Goal: Task Accomplishment & Management: Manage account settings

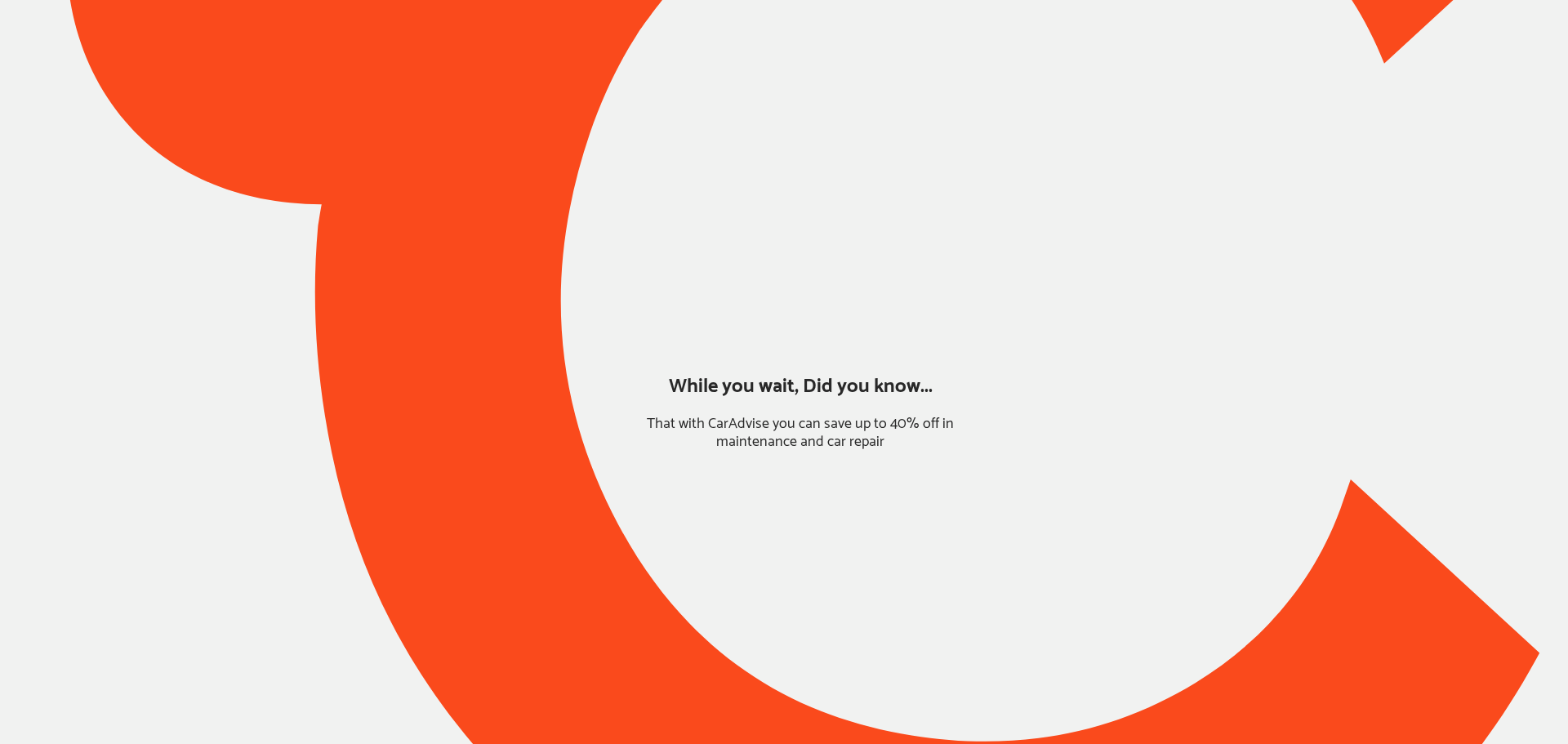
type input "*****"
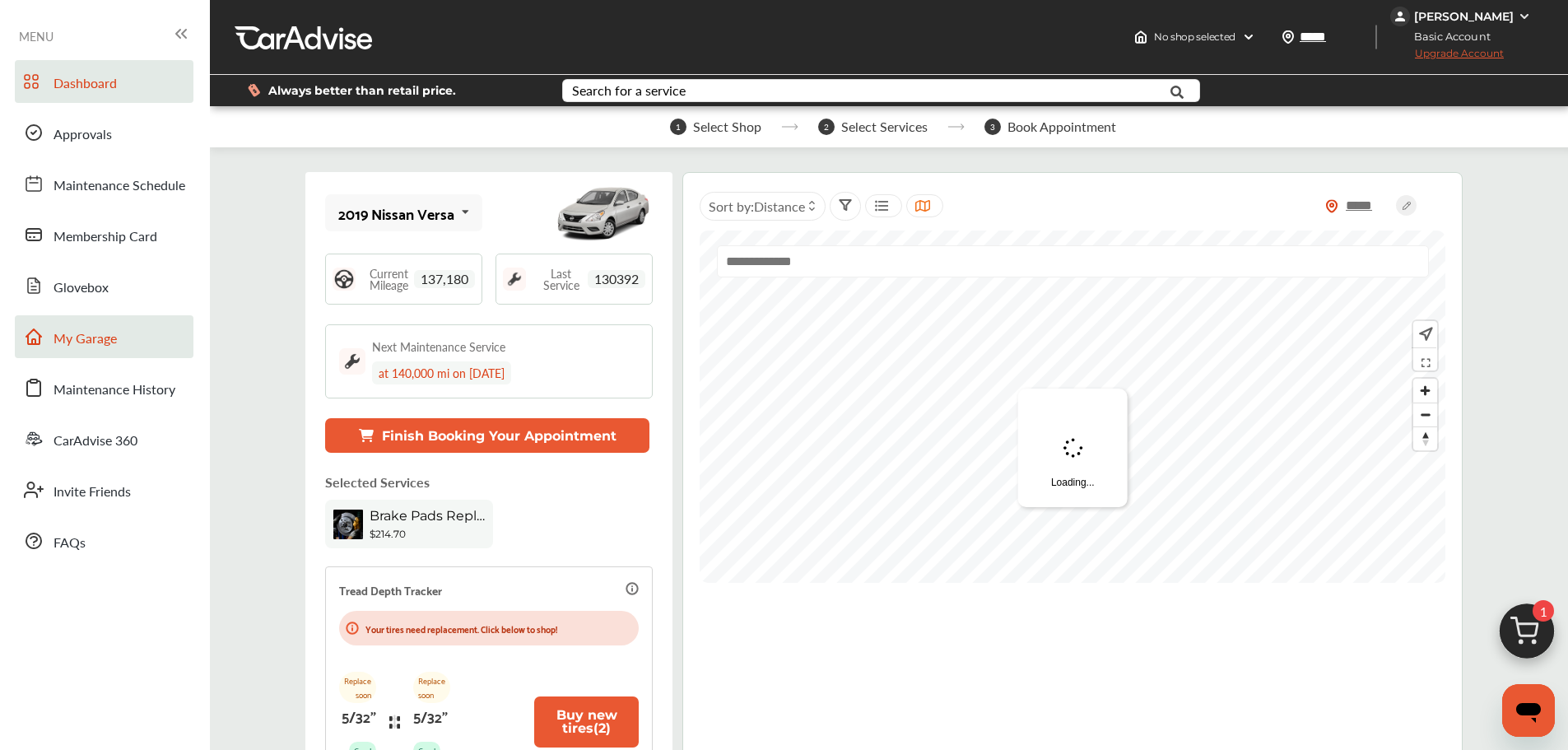
click at [121, 344] on link "My Garage" at bounding box center [104, 336] width 178 height 43
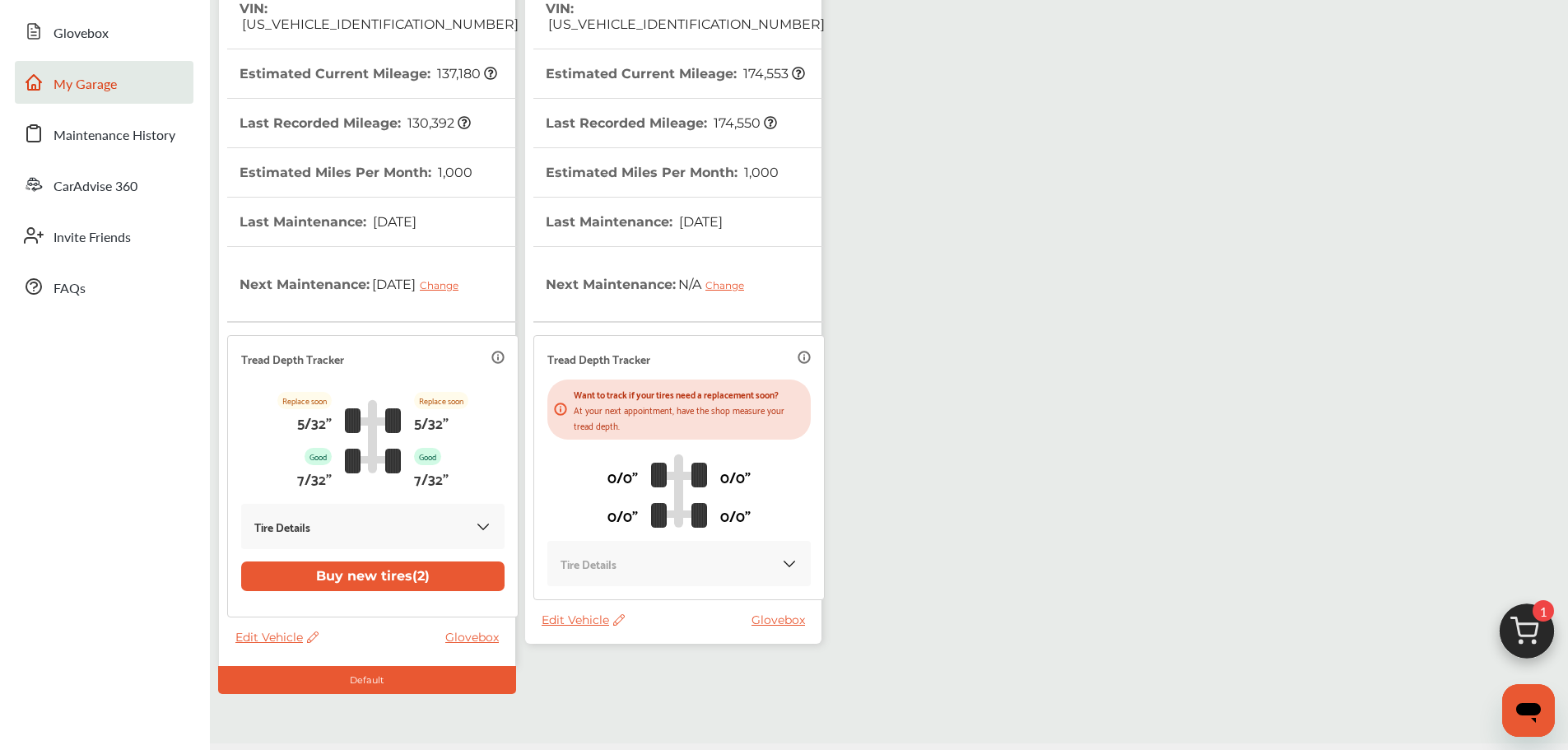
scroll to position [308, 0]
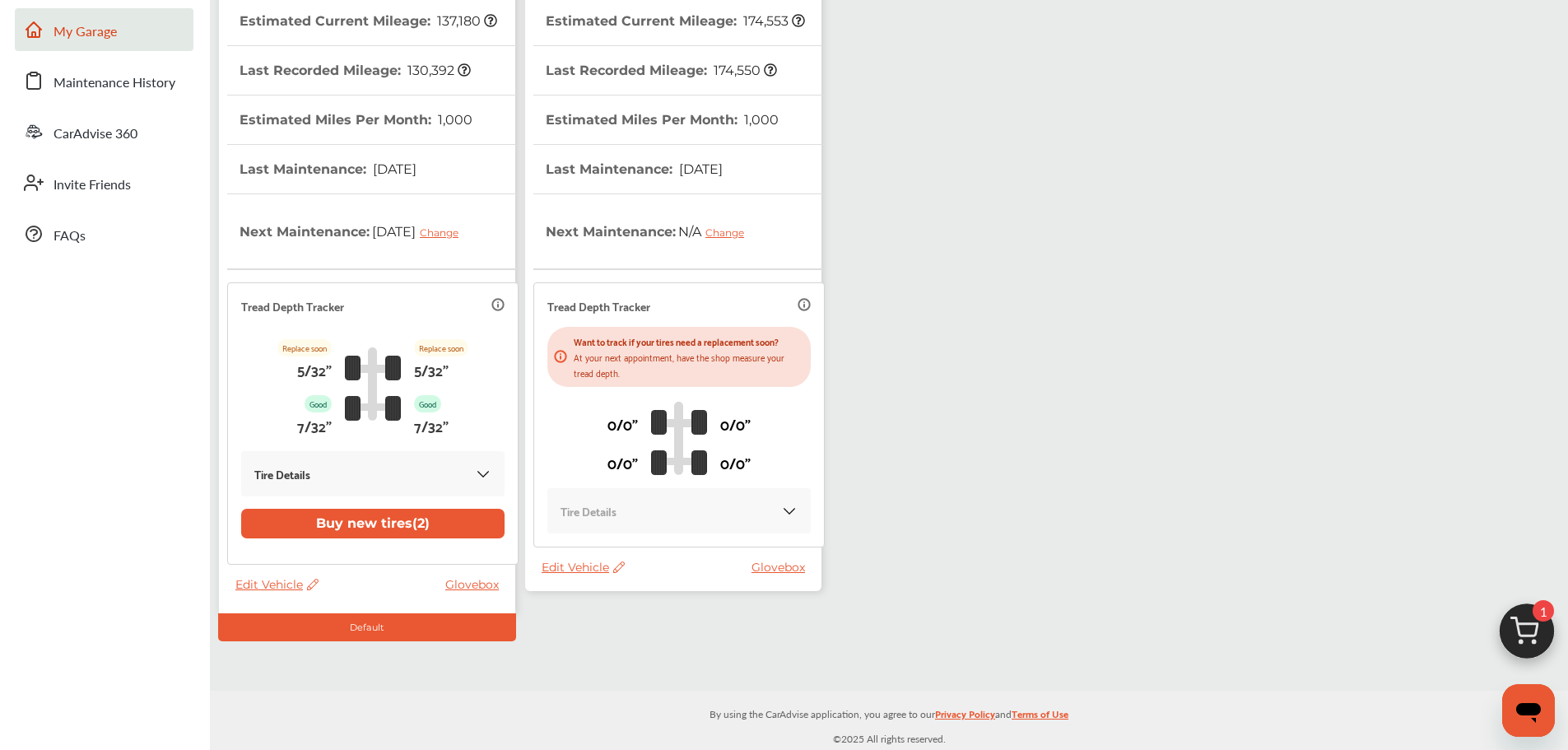
click at [579, 560] on span "Edit Vehicle" at bounding box center [584, 568] width 84 height 15
click at [626, 616] on div "Use this vehicle" at bounding box center [653, 613] width 148 height 26
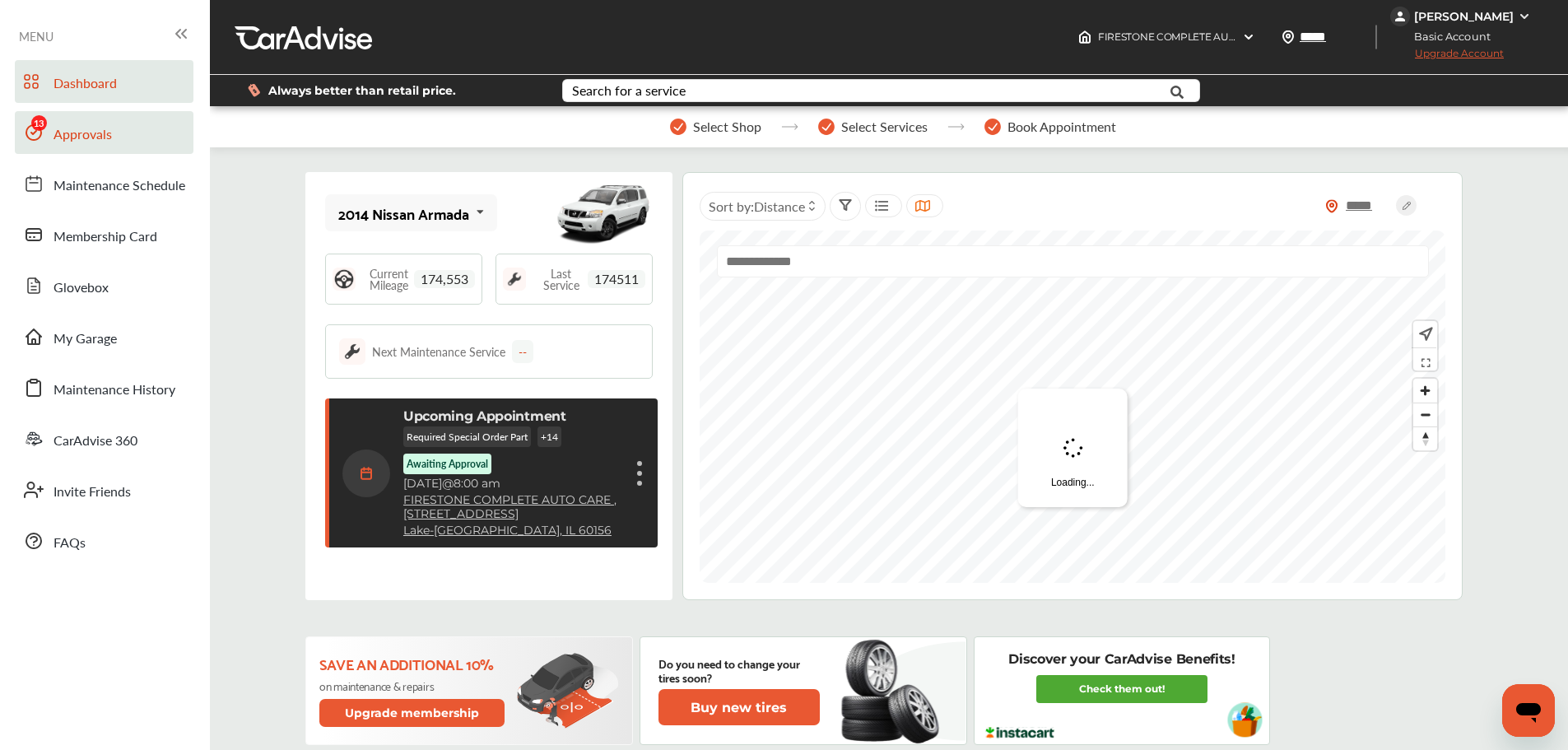
click at [113, 146] on link "Approvals" at bounding box center [104, 132] width 178 height 43
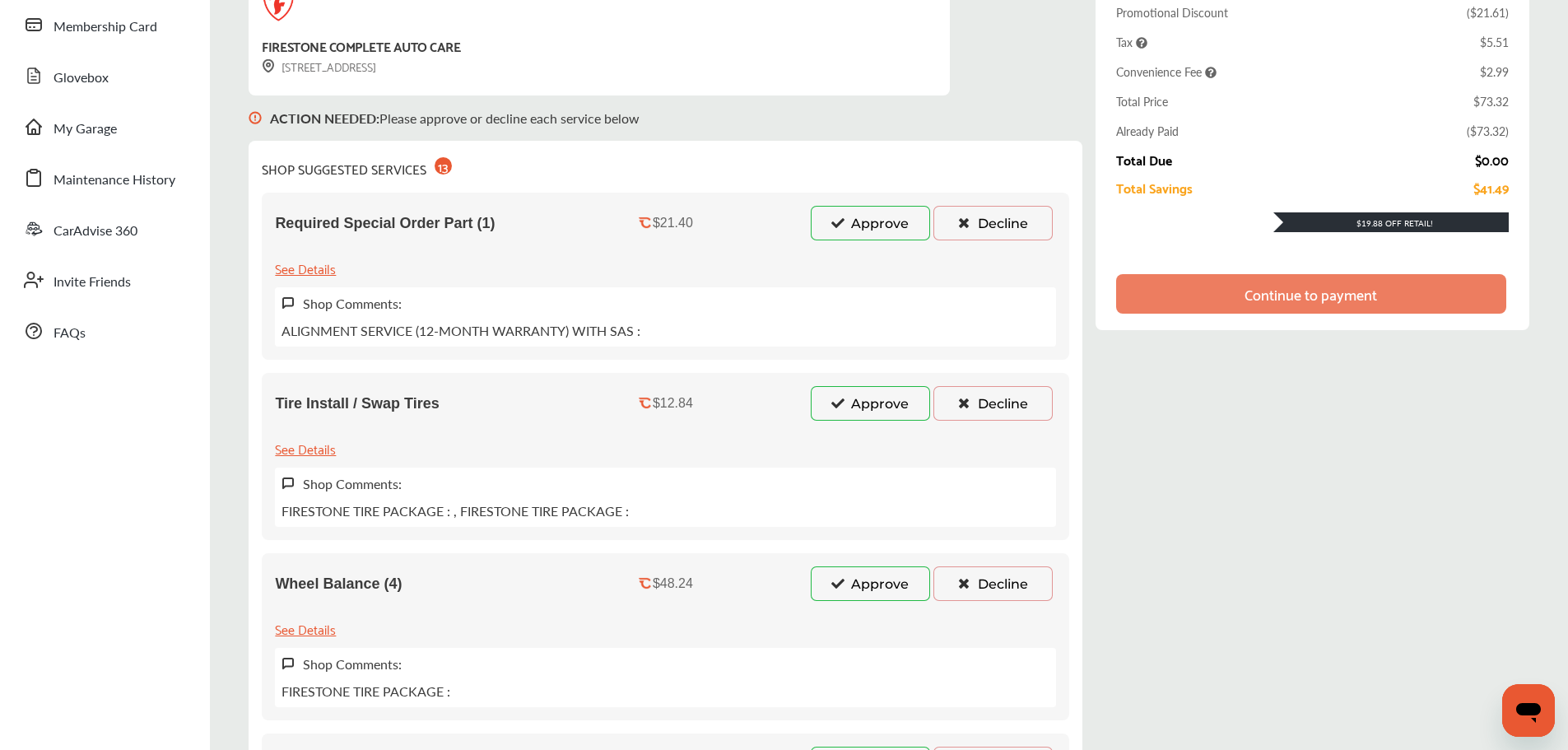
scroll to position [247, 0]
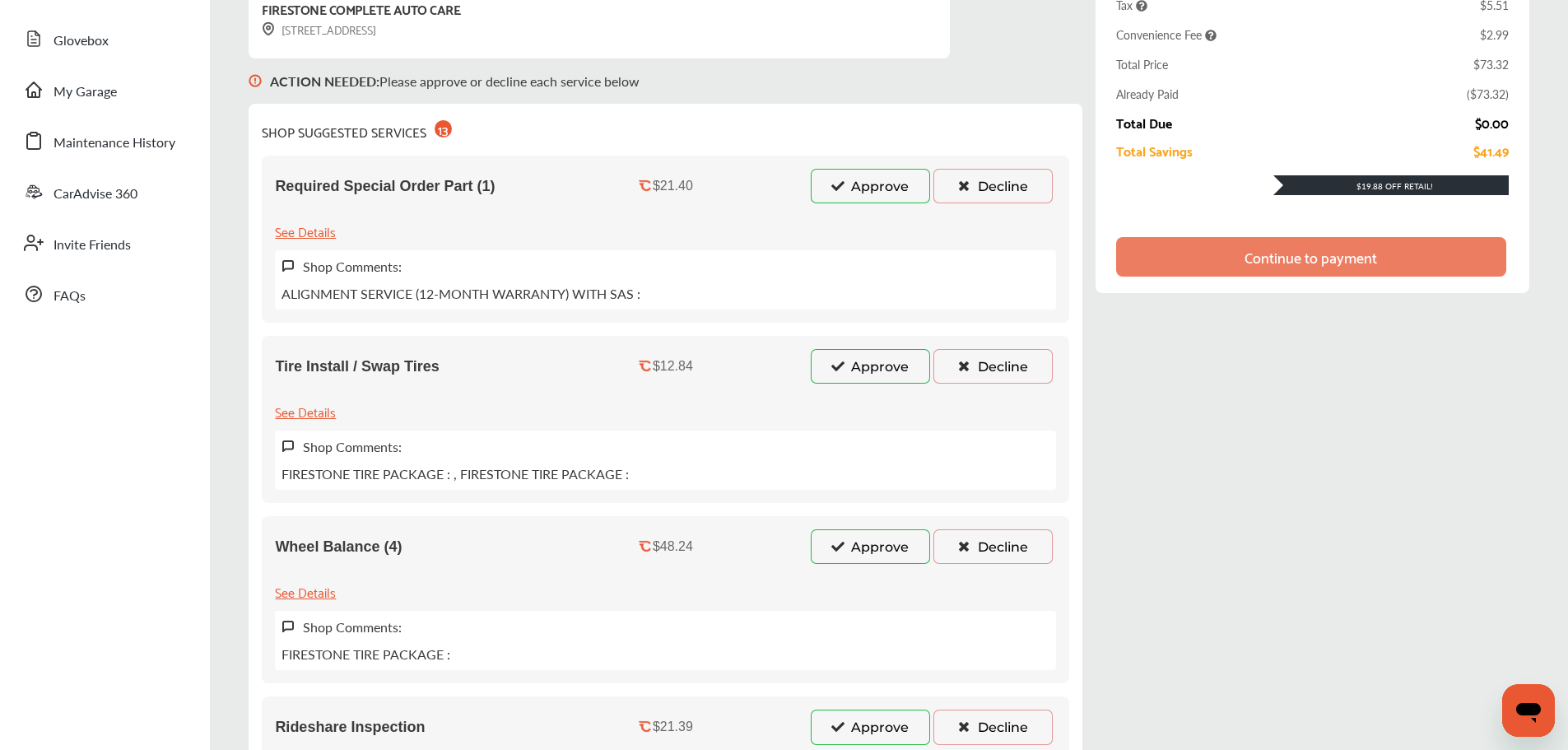
click at [972, 193] on button "Decline" at bounding box center [994, 186] width 120 height 34
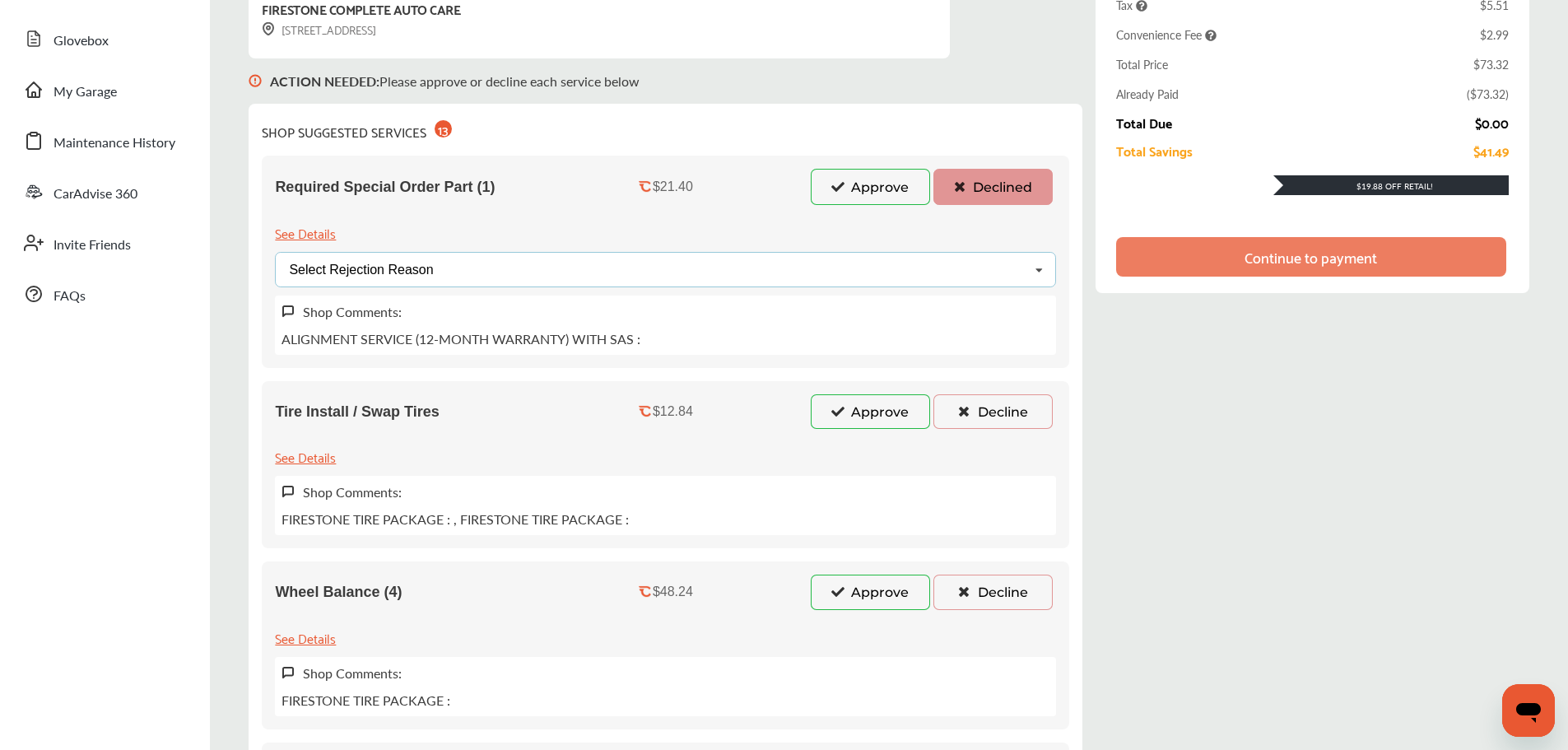
click at [543, 275] on div "Select Rejection Reason Price Not Required More Info Needed Other" at bounding box center [665, 269] width 781 height 35
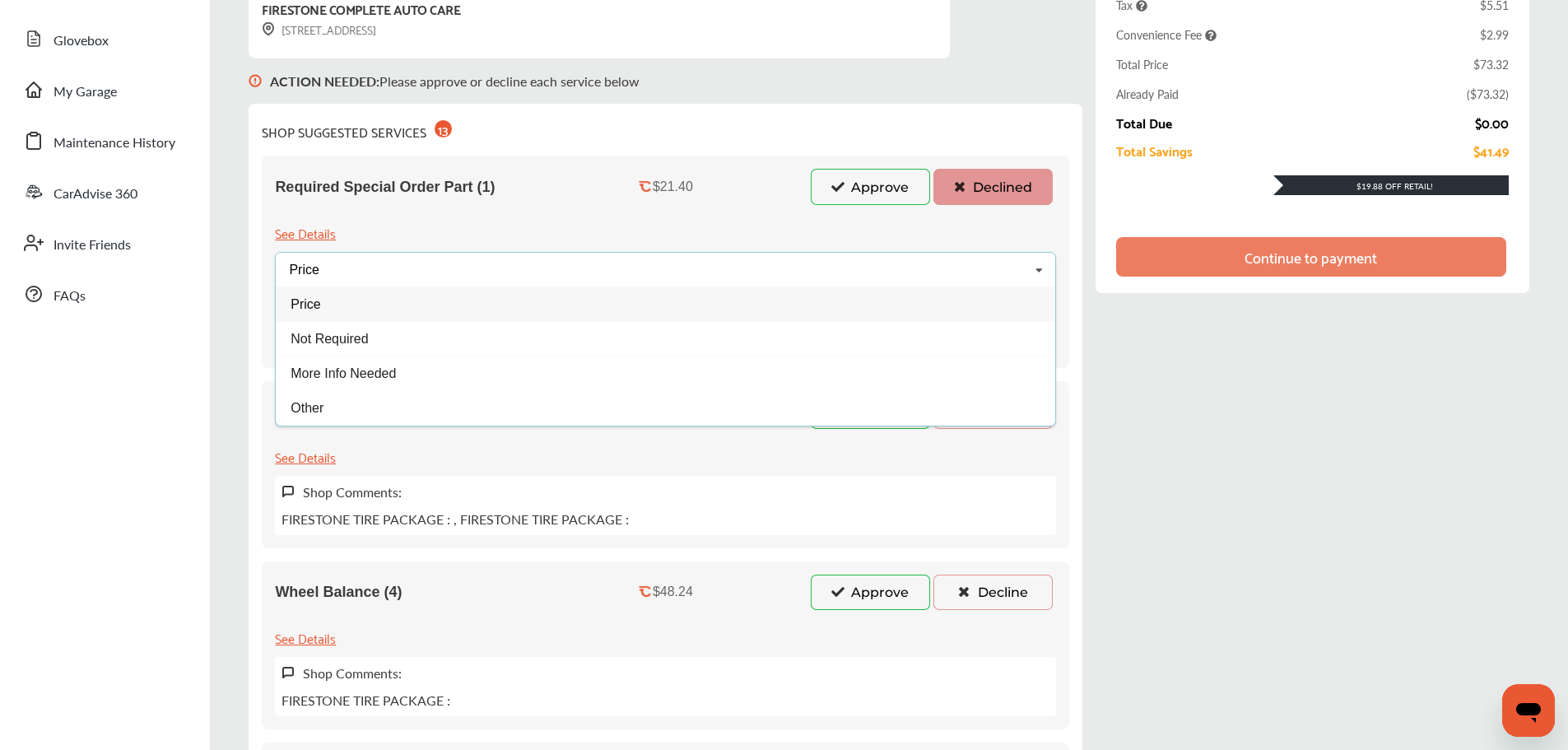
click at [420, 308] on div "Price" at bounding box center [665, 304] width 779 height 34
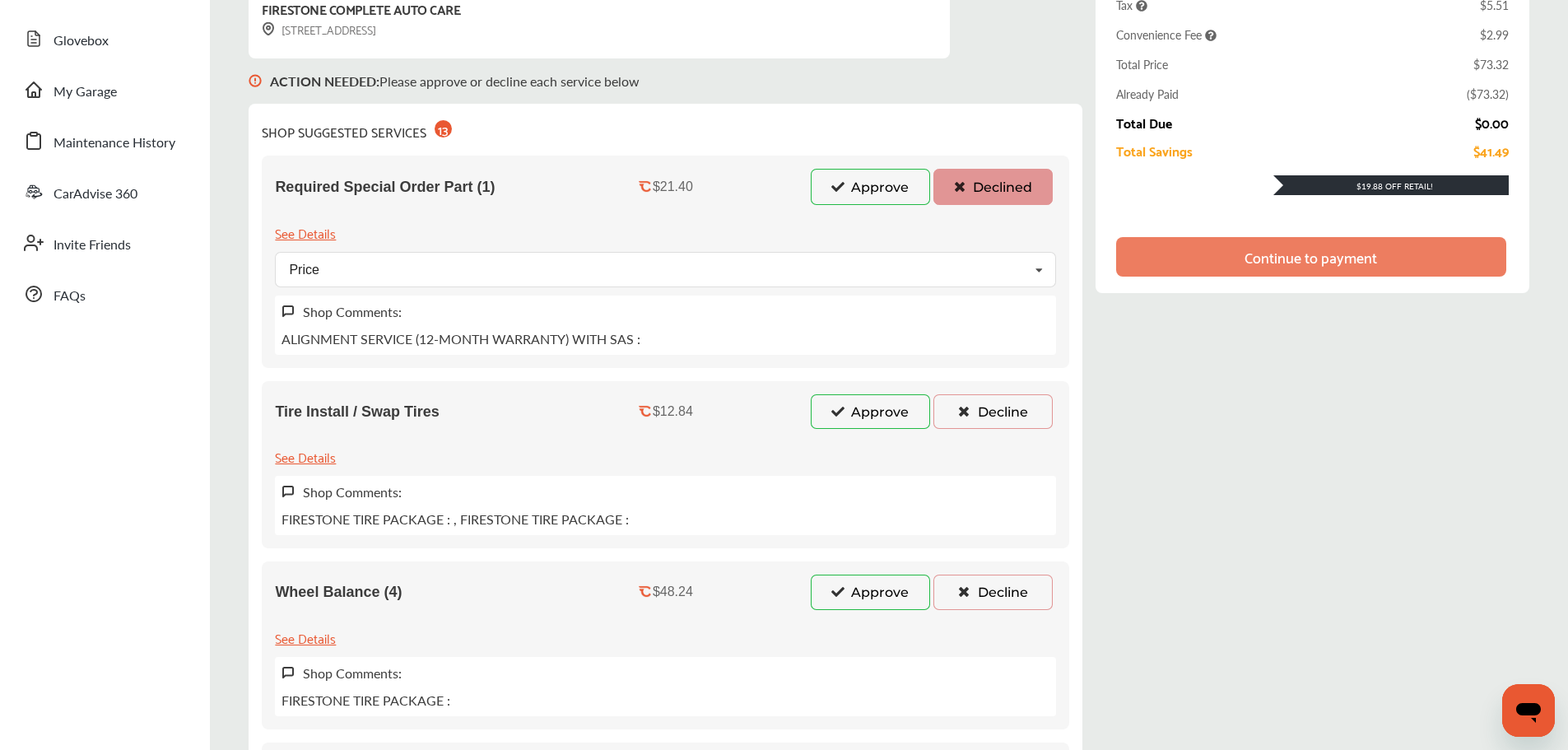
click at [978, 415] on button "Decline" at bounding box center [994, 412] width 120 height 34
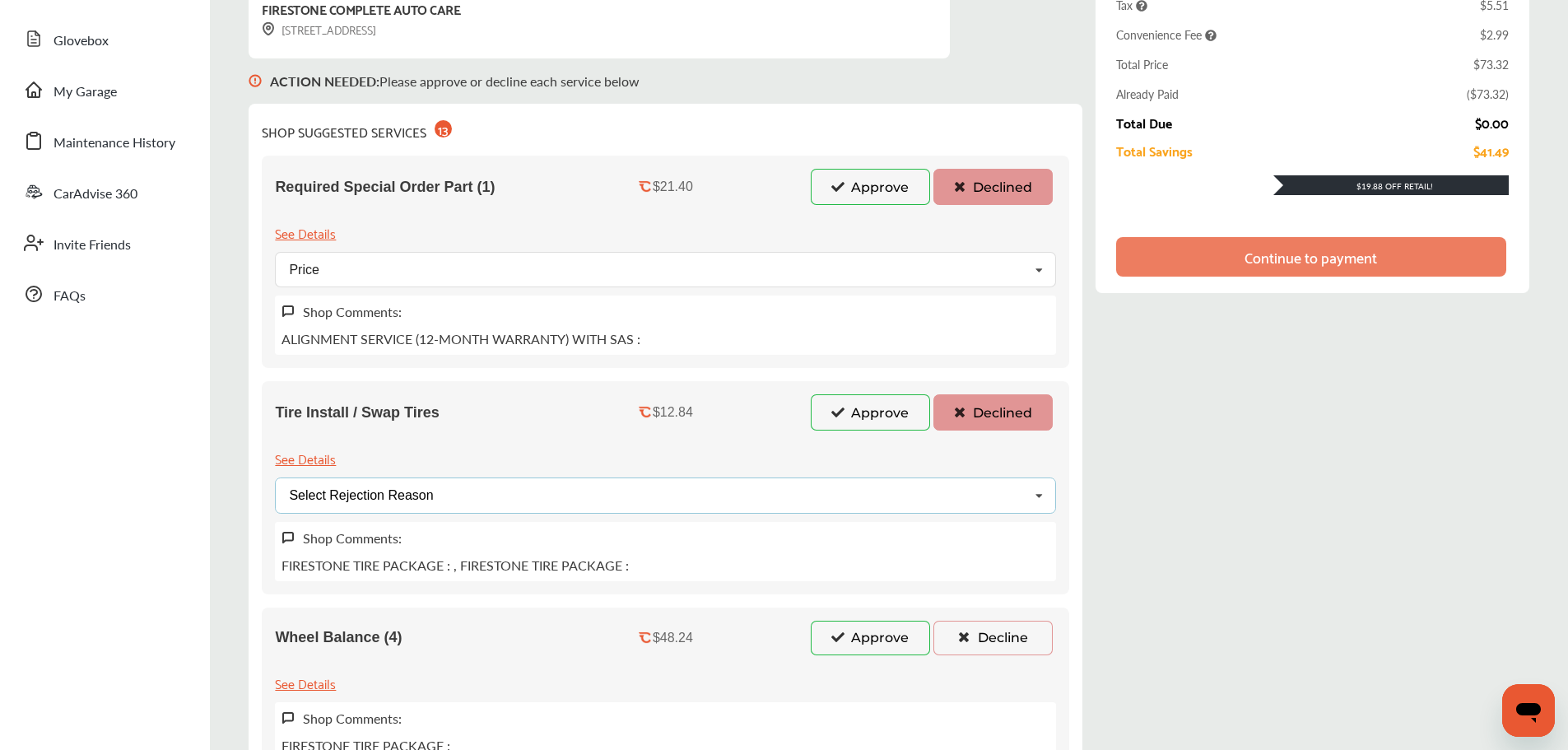
click at [488, 485] on div "Select Rejection Reason Price Not Required More Info Needed Other" at bounding box center [665, 495] width 781 height 35
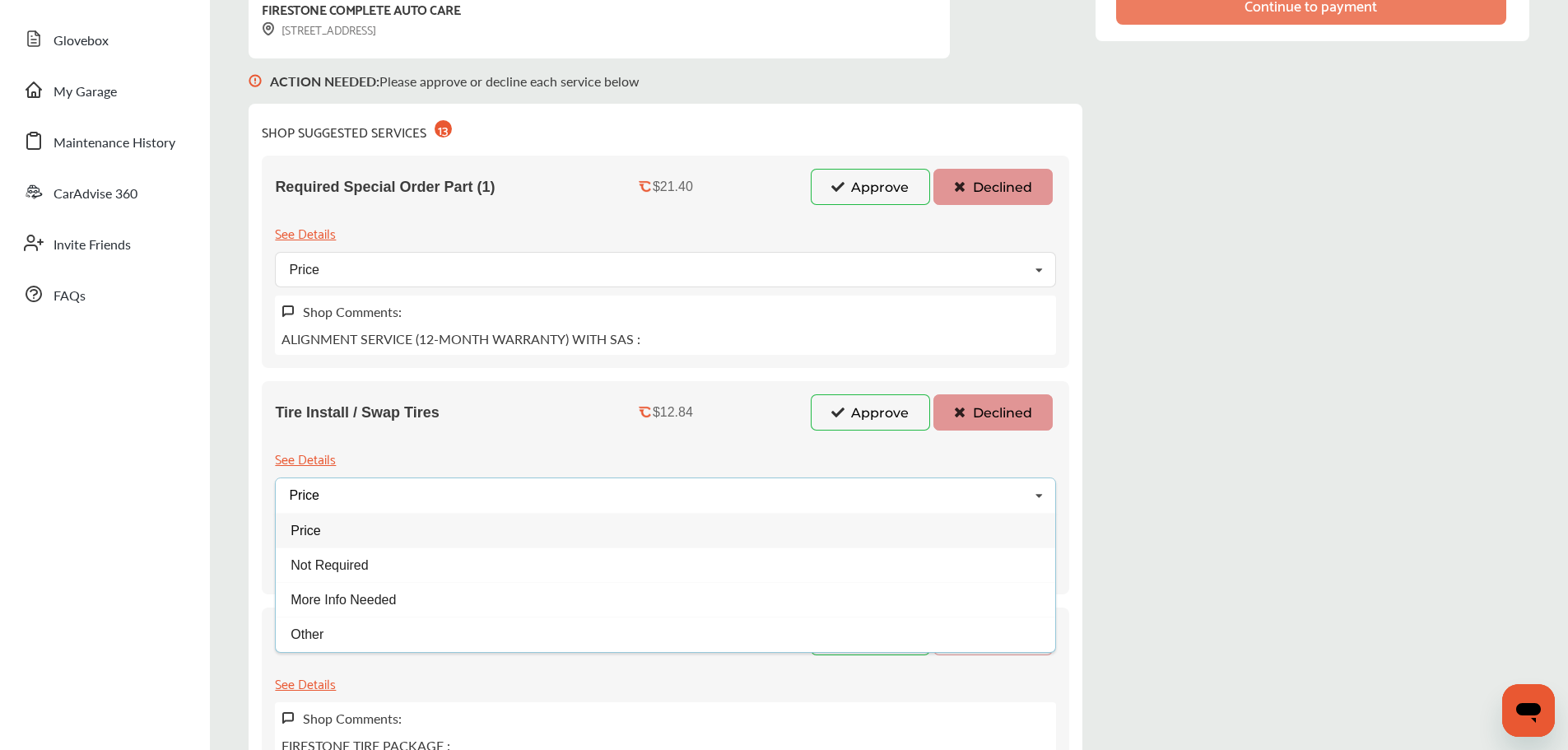
click at [375, 545] on div "Price" at bounding box center [665, 530] width 779 height 34
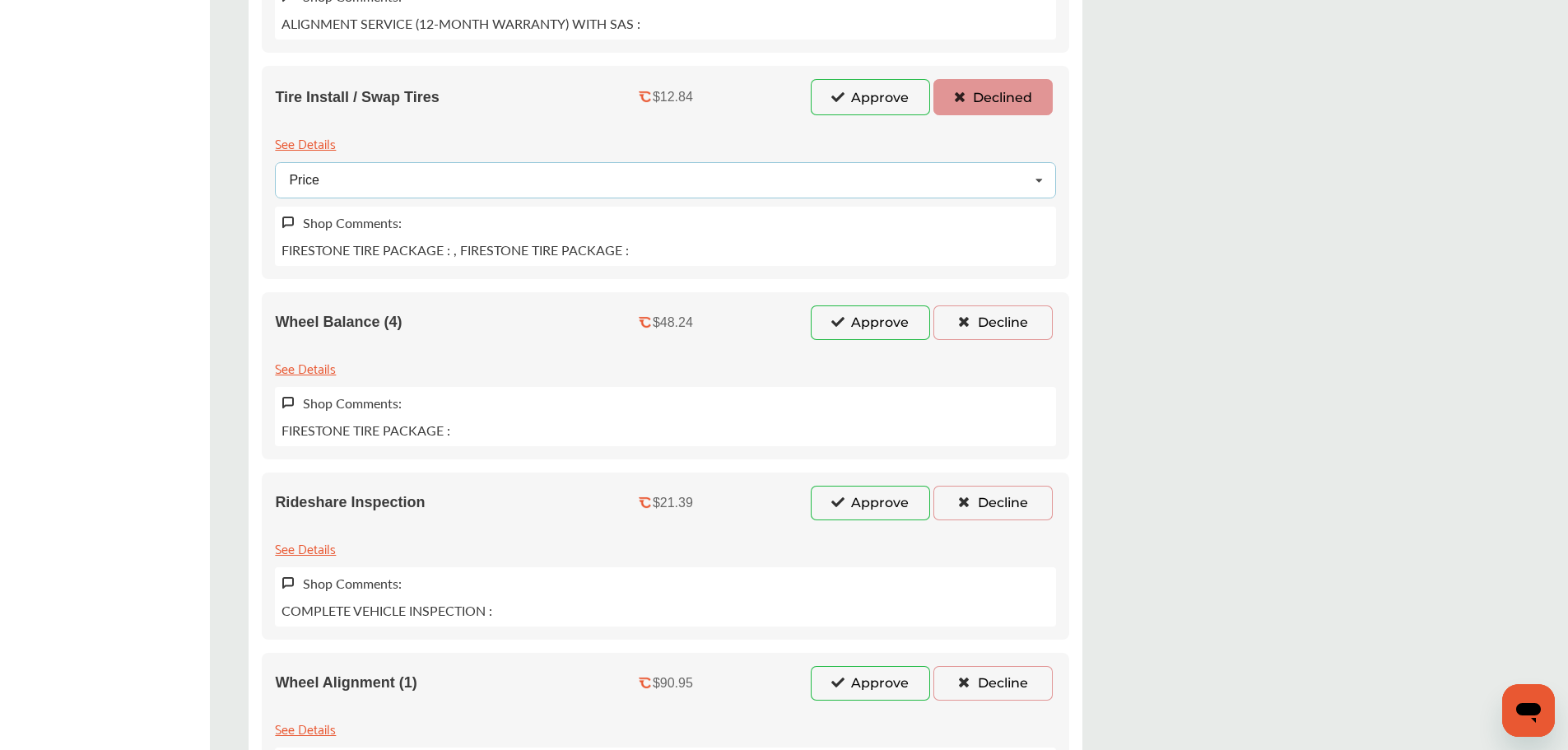
scroll to position [576, 0]
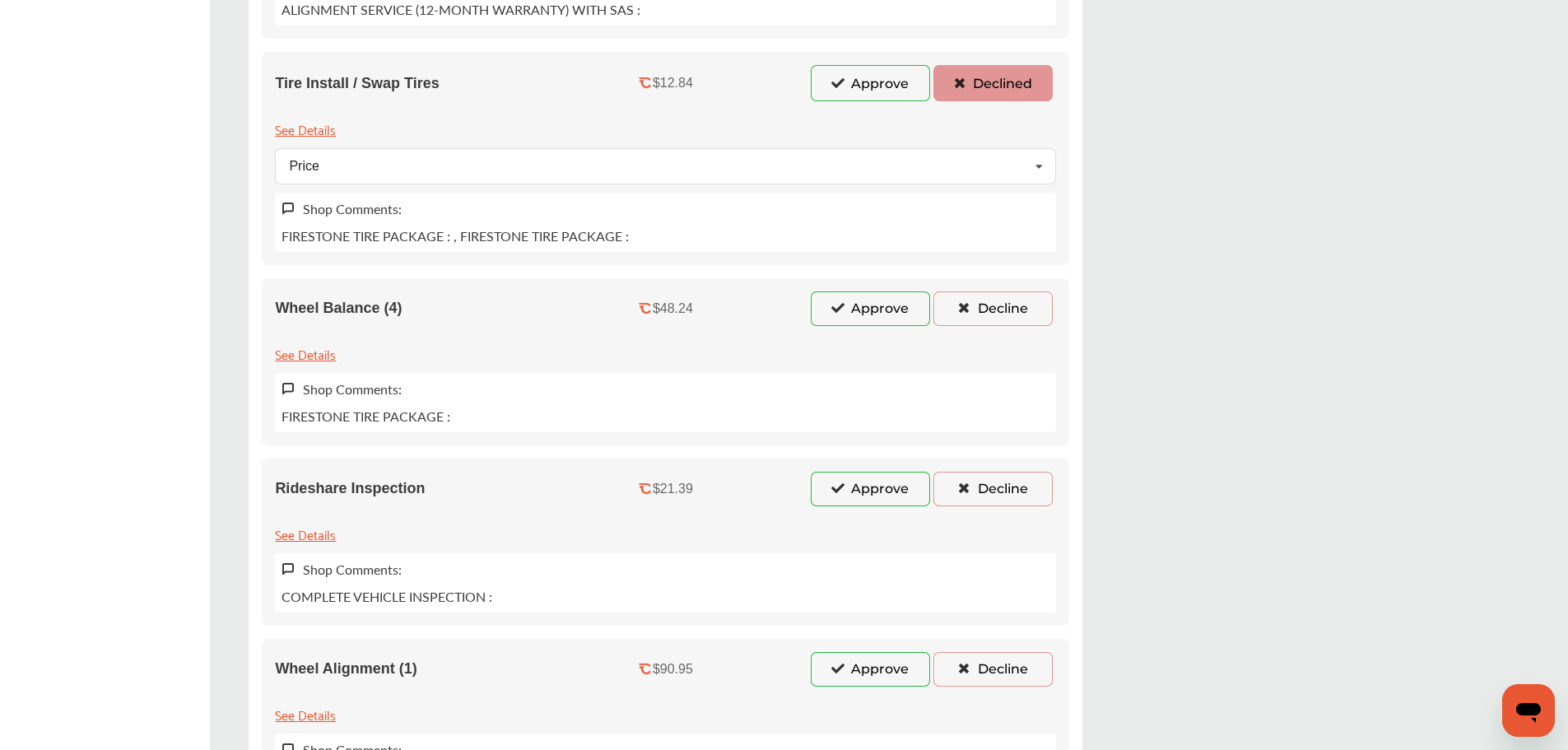
click at [954, 309] on button "Decline" at bounding box center [994, 309] width 120 height 34
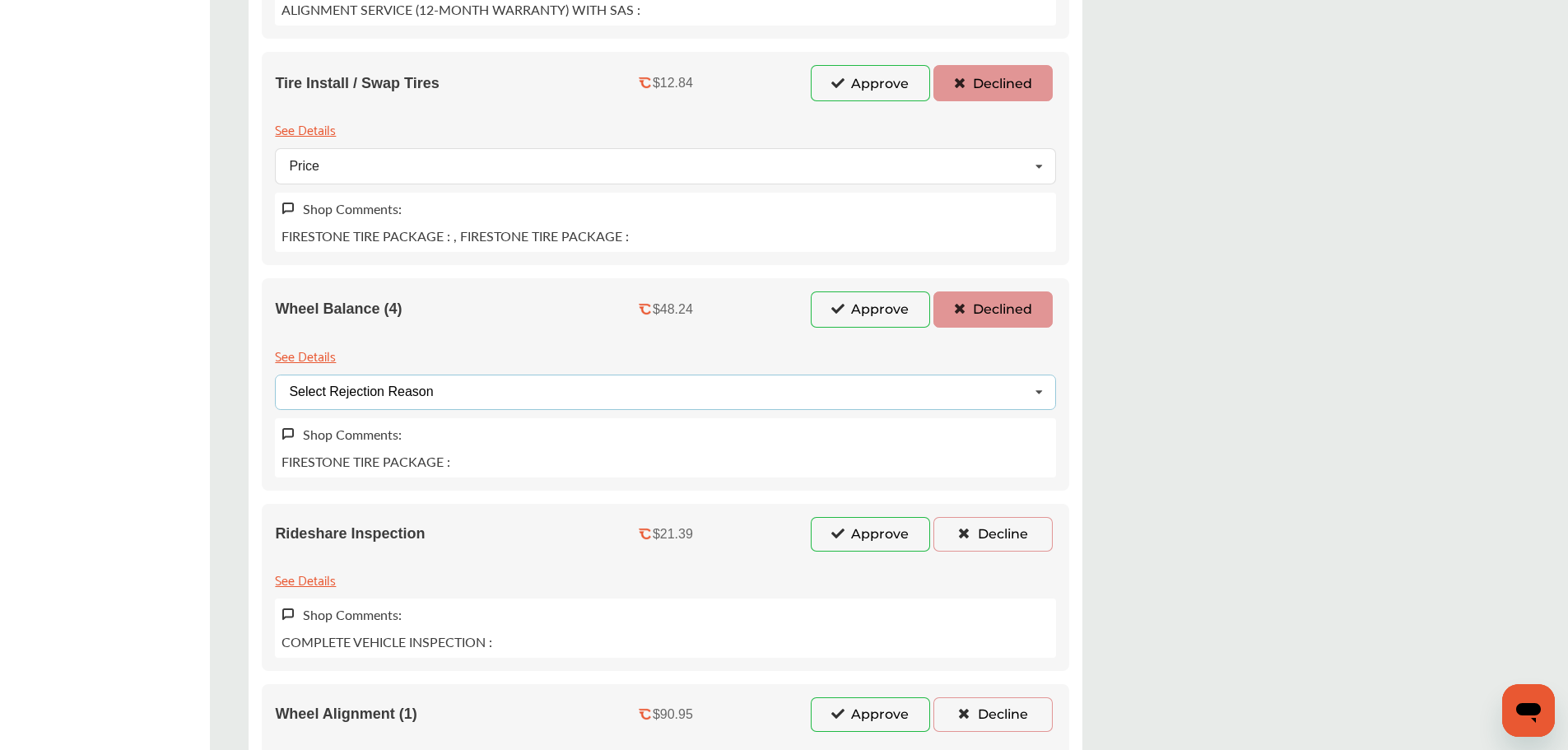
click at [433, 397] on div "Select Rejection Reason" at bounding box center [361, 392] width 144 height 13
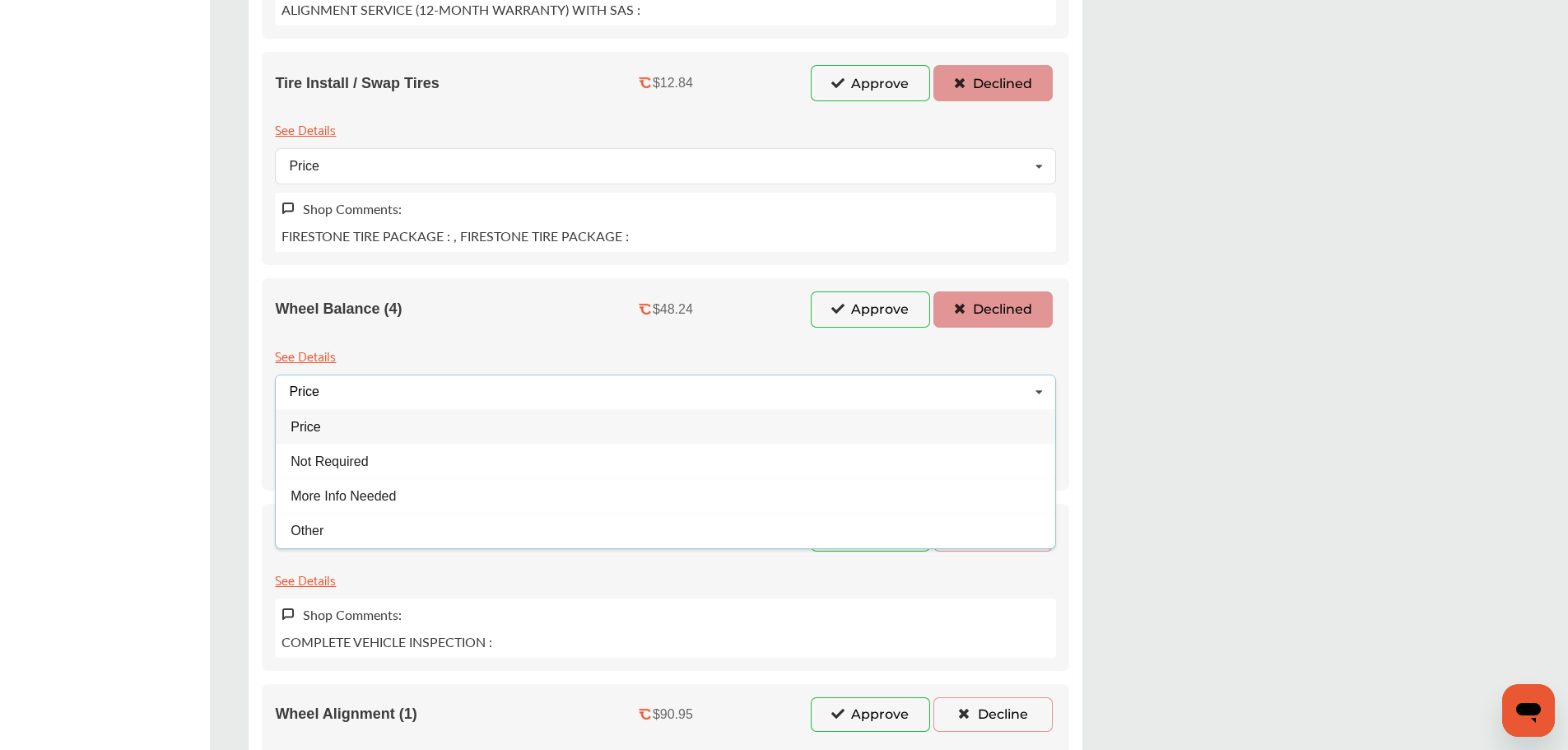
click at [348, 431] on div "Price" at bounding box center [665, 426] width 779 height 34
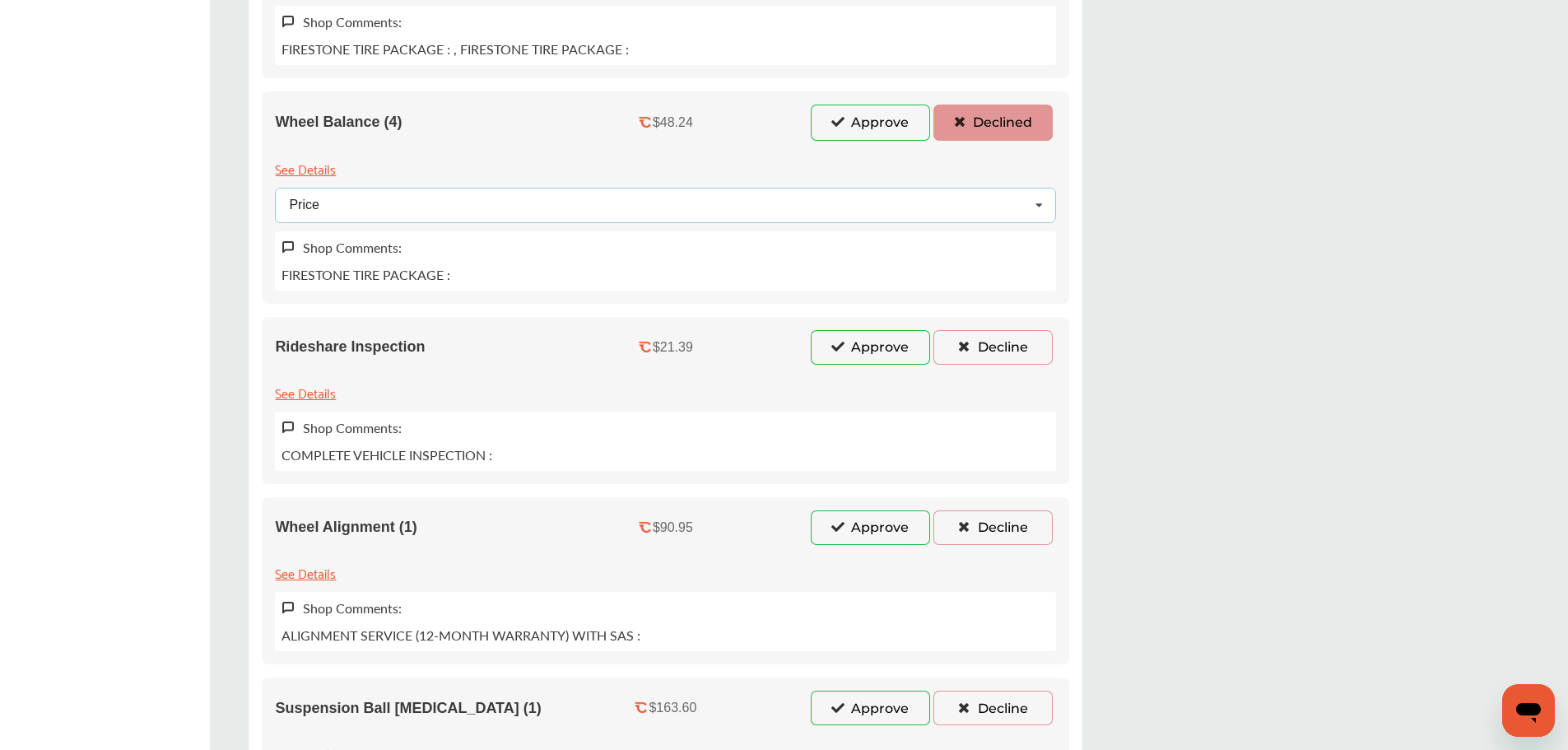
scroll to position [823, 0]
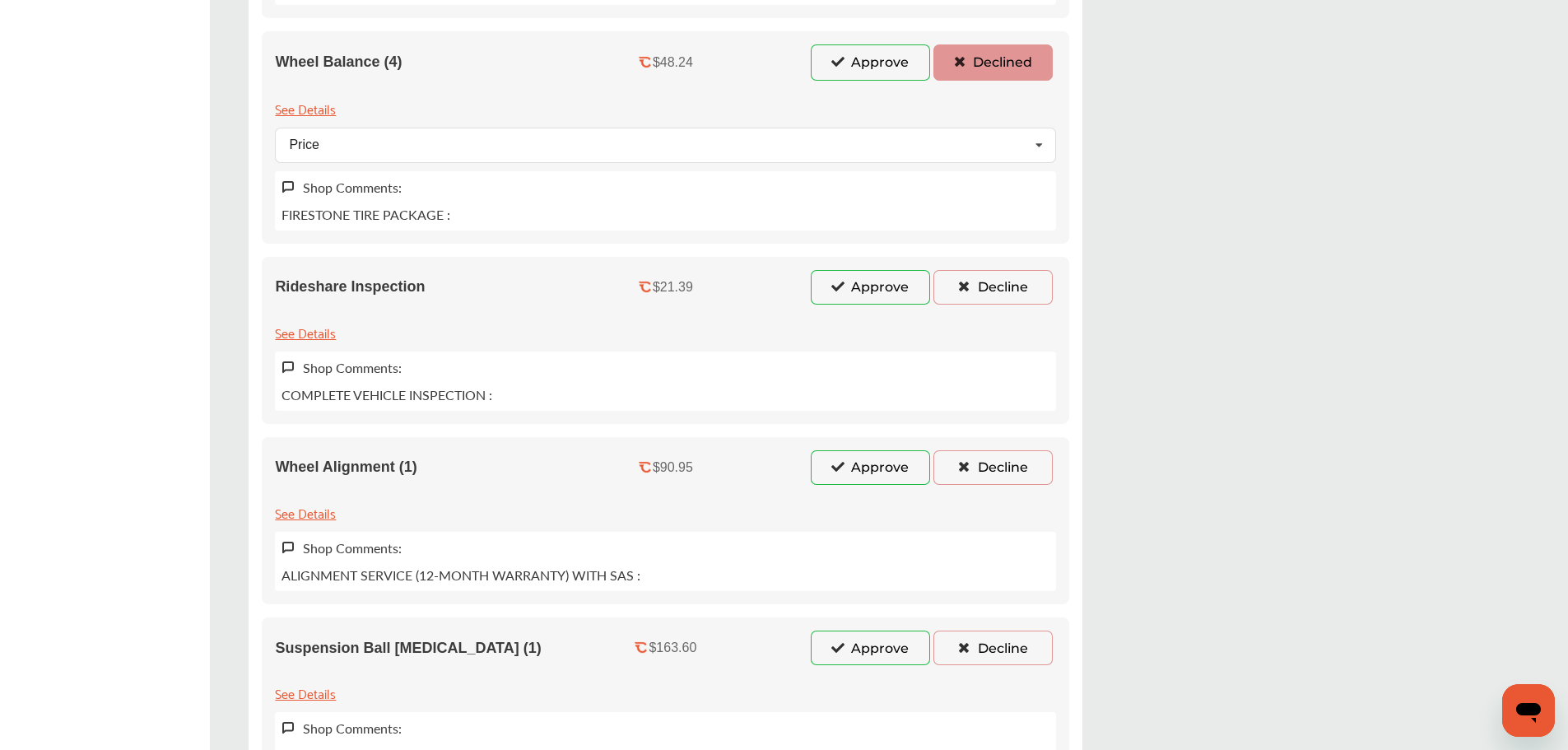
click at [934, 289] on button "Decline" at bounding box center [994, 288] width 120 height 34
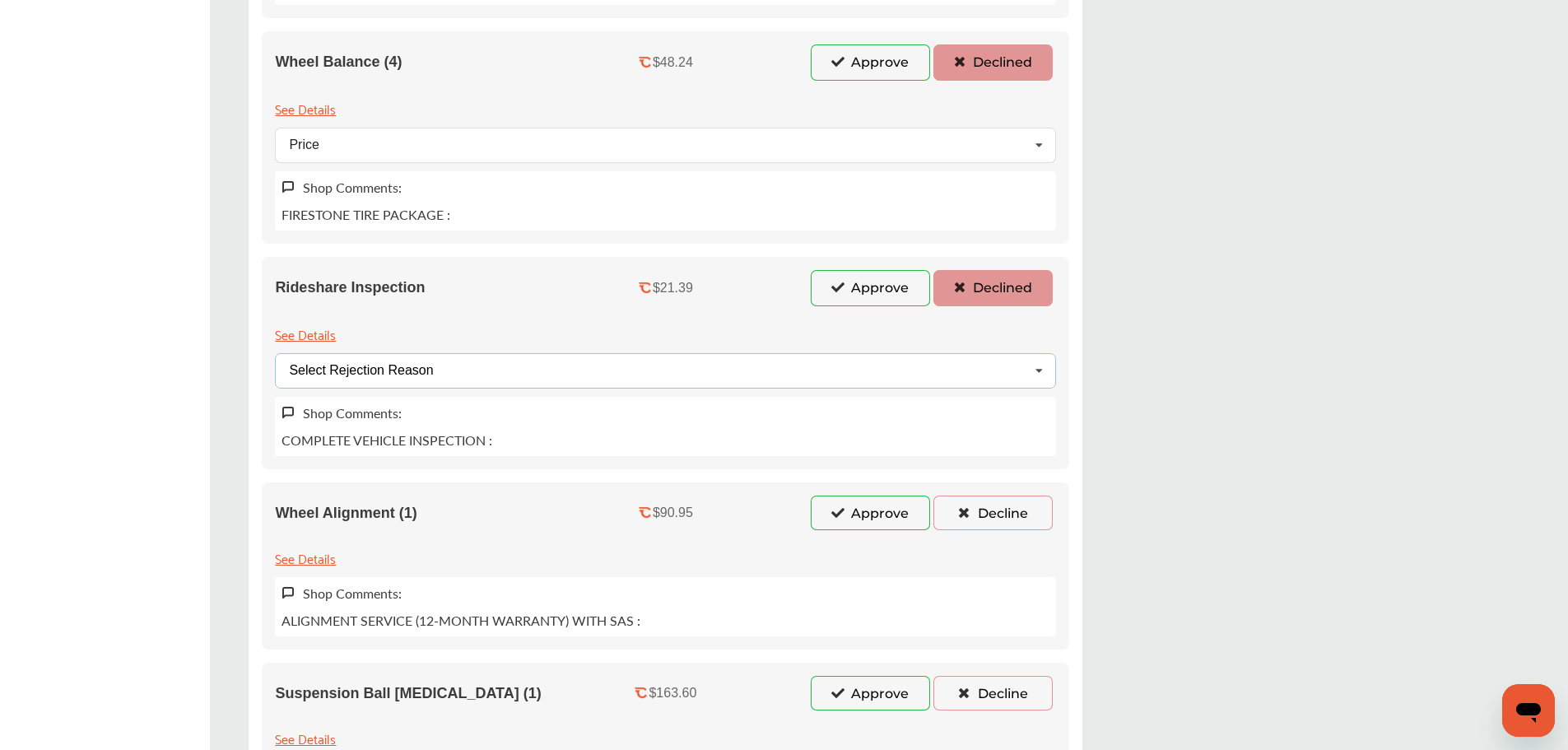
click at [487, 379] on div "Select Rejection Reason Price Not Required More Info Needed Other" at bounding box center [665, 370] width 781 height 35
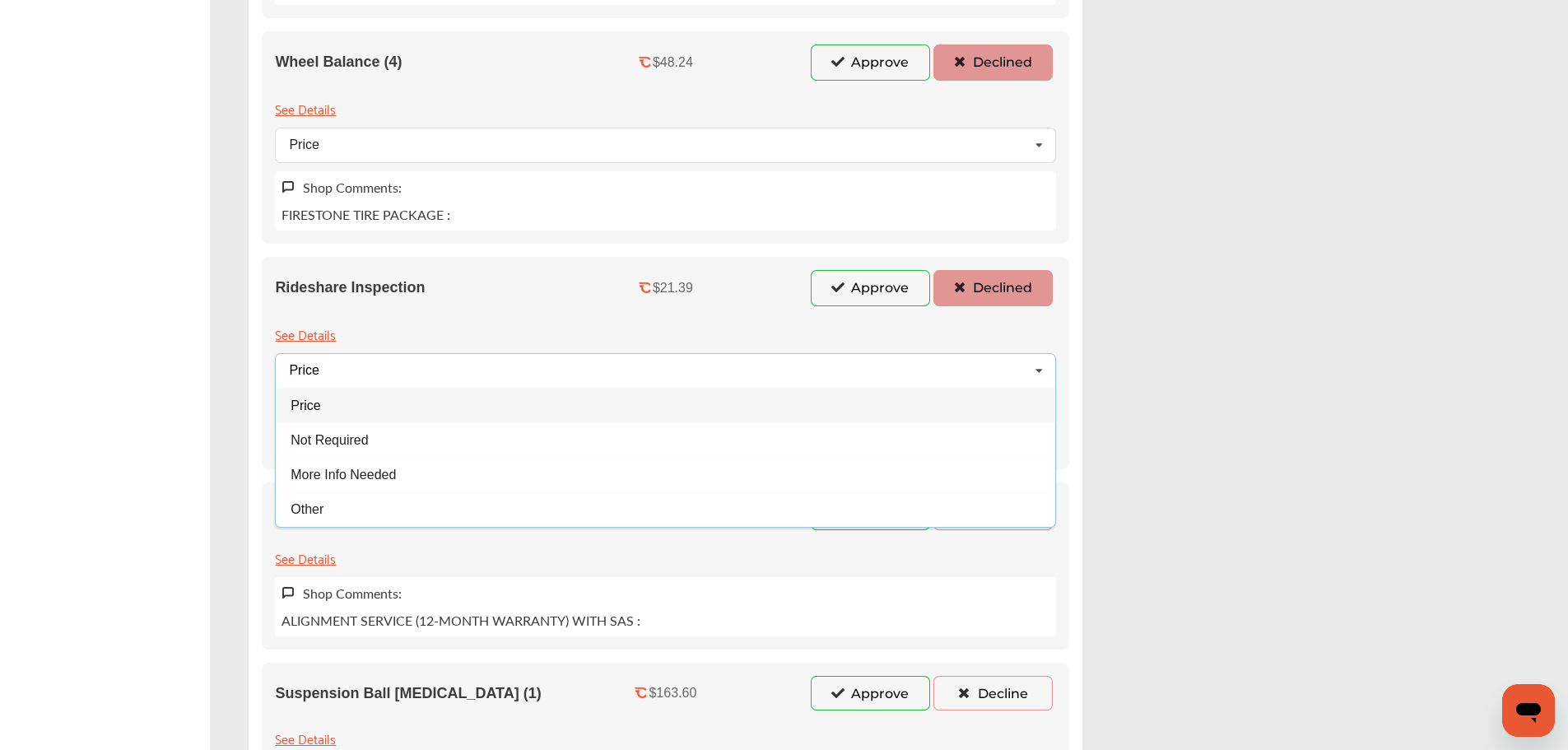
click at [333, 419] on div "Price" at bounding box center [665, 405] width 779 height 34
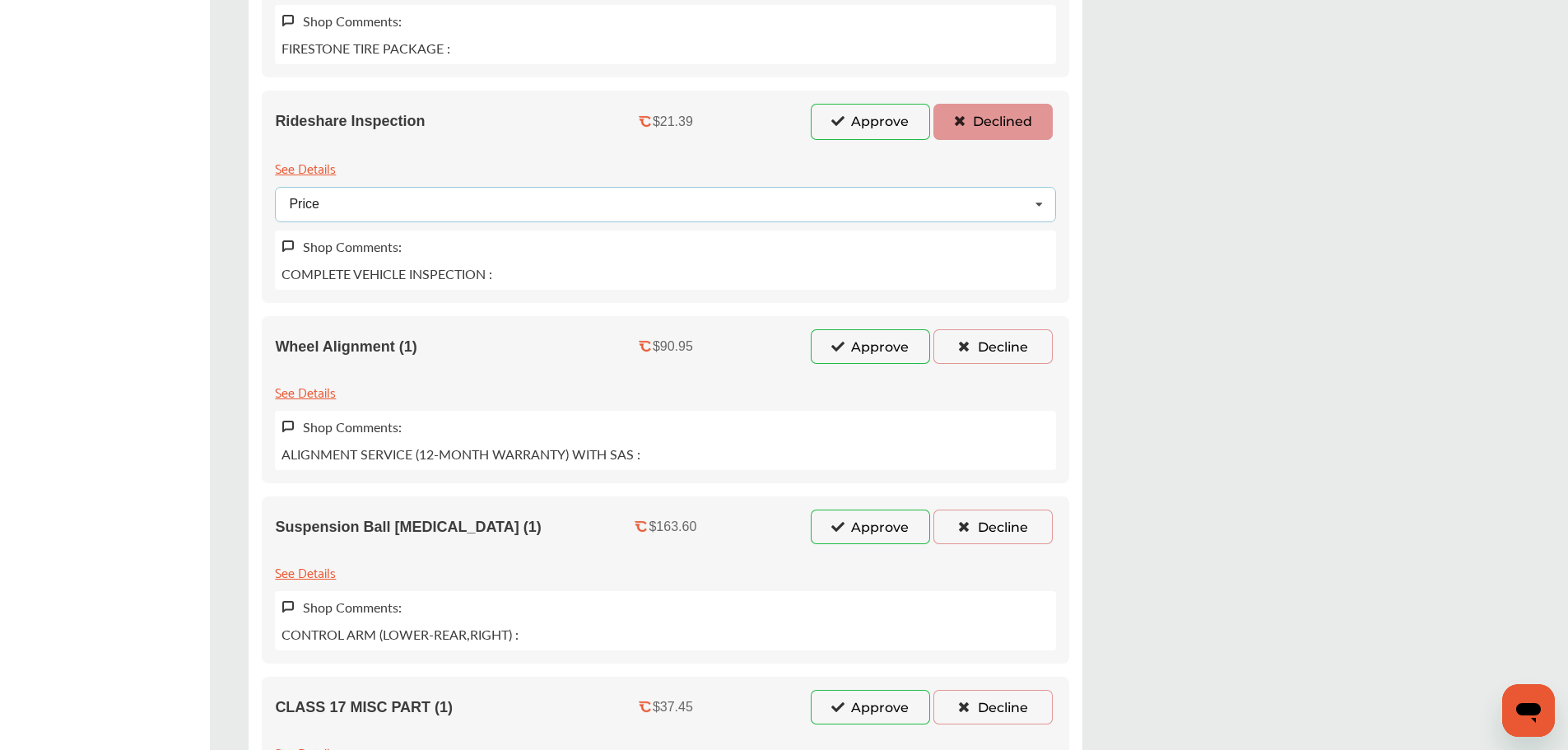
scroll to position [988, 0]
click at [951, 347] on button "Decline" at bounding box center [994, 348] width 120 height 34
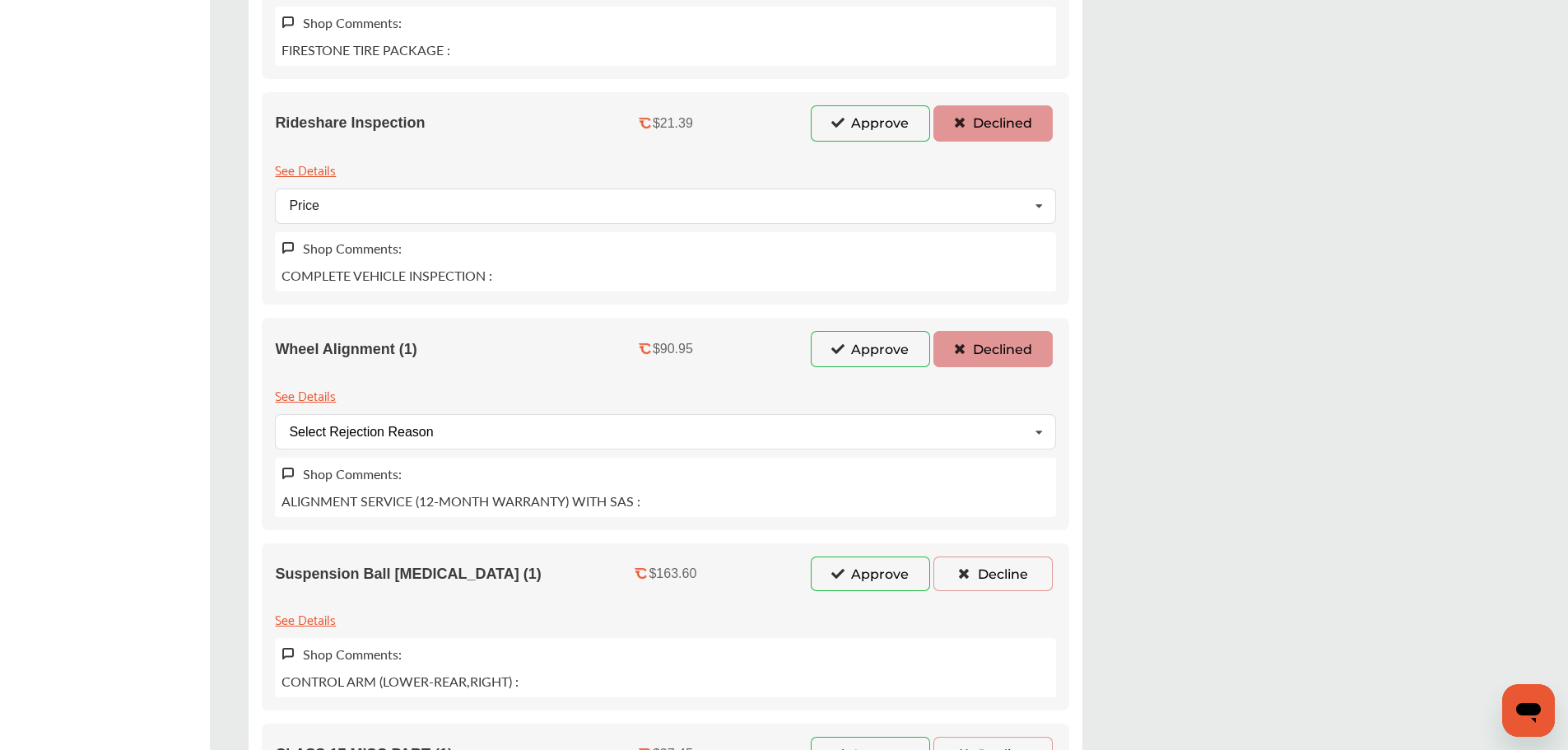
click at [503, 451] on div "Wheel Alignment (1) $90.95 Approve Declined See Details Select Rejection Reason…" at bounding box center [665, 424] width 808 height 213
click at [372, 422] on div "Select Rejection Reason Price Not Required More Info Needed Other" at bounding box center [665, 431] width 781 height 35
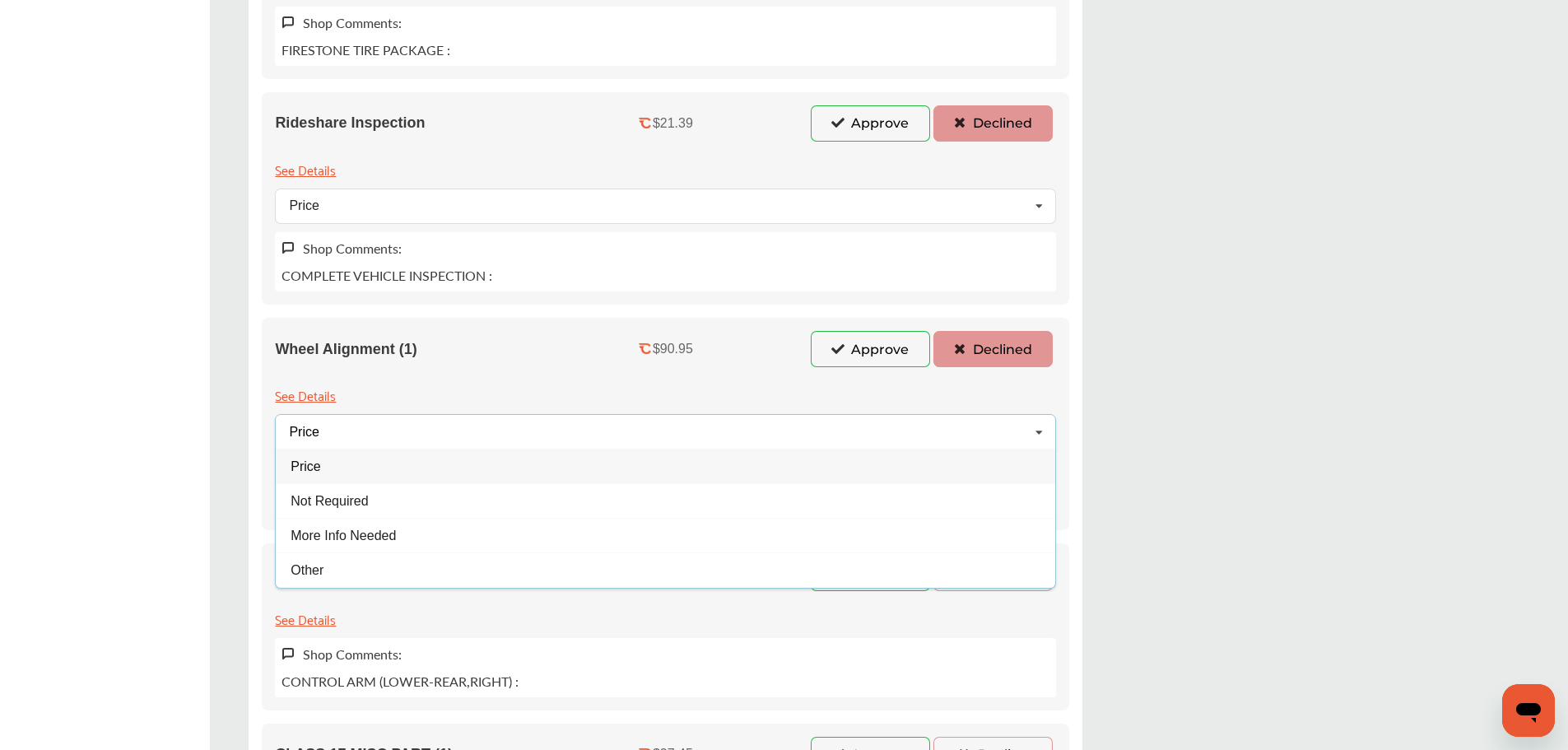
click at [365, 478] on div "Price" at bounding box center [665, 466] width 779 height 34
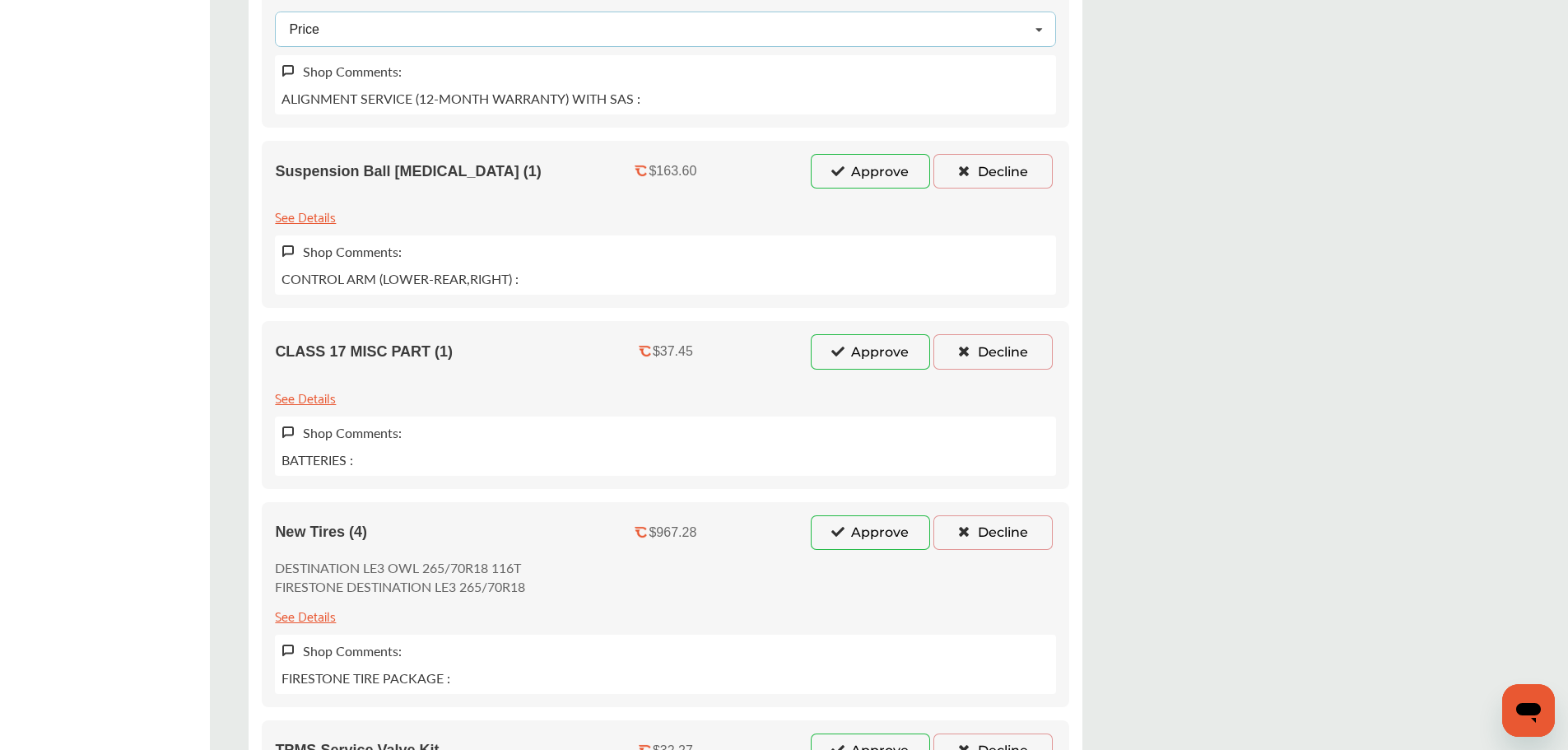
scroll to position [1400, 0]
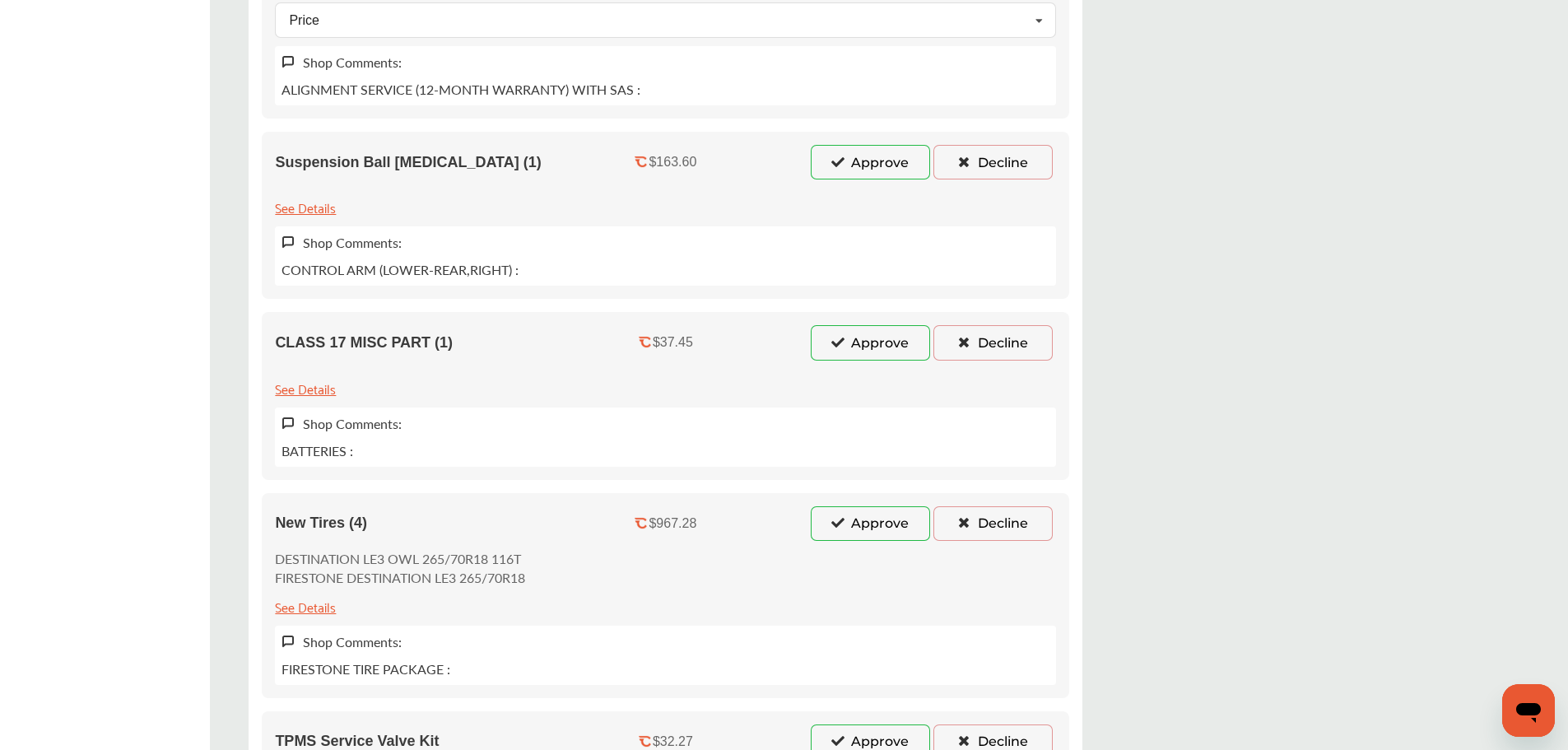
click at [957, 171] on button "Decline" at bounding box center [994, 162] width 120 height 34
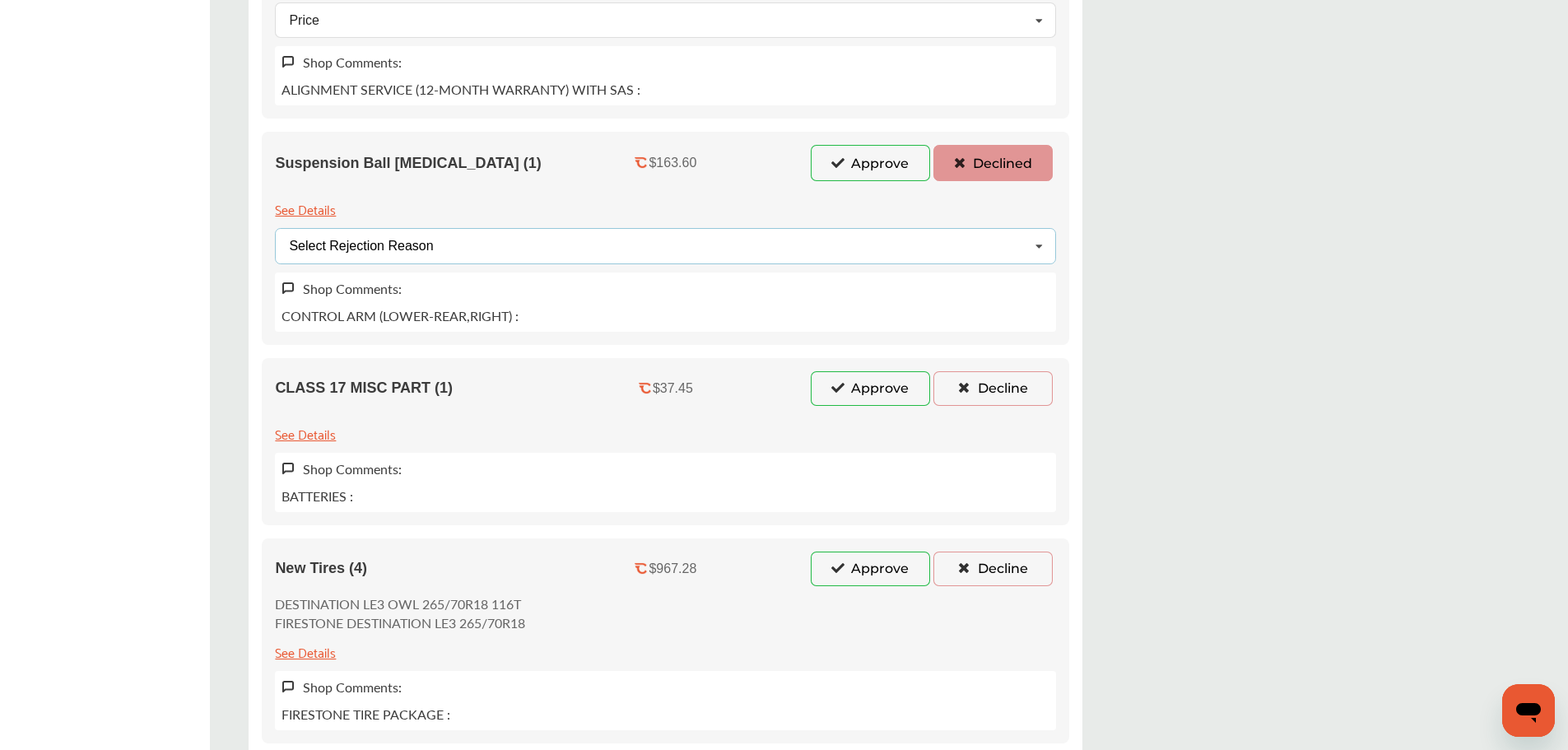
click at [434, 255] on div "Select Rejection Reason Price Not Required More Info Needed Other" at bounding box center [665, 245] width 781 height 35
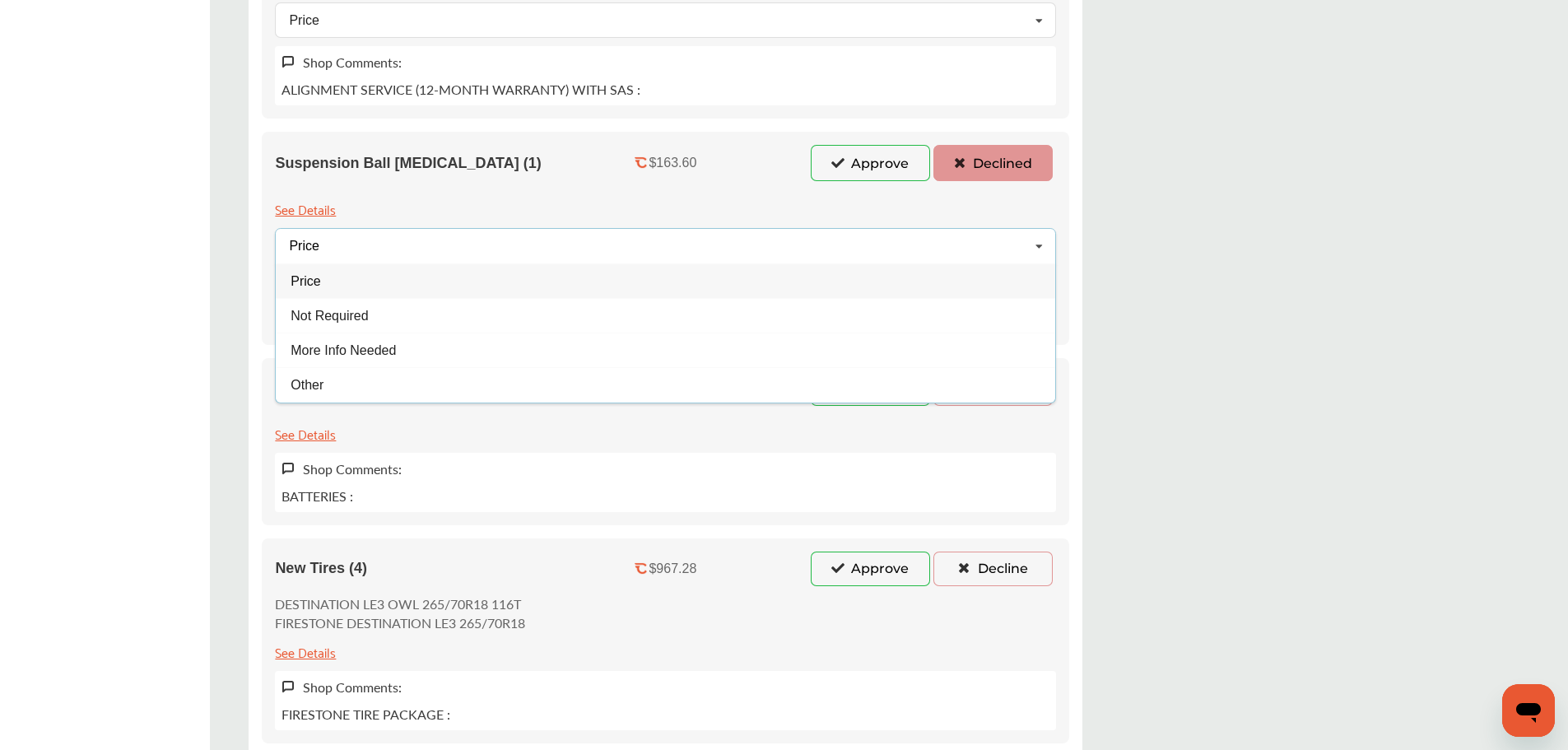
click at [389, 292] on div "Price" at bounding box center [665, 281] width 779 height 34
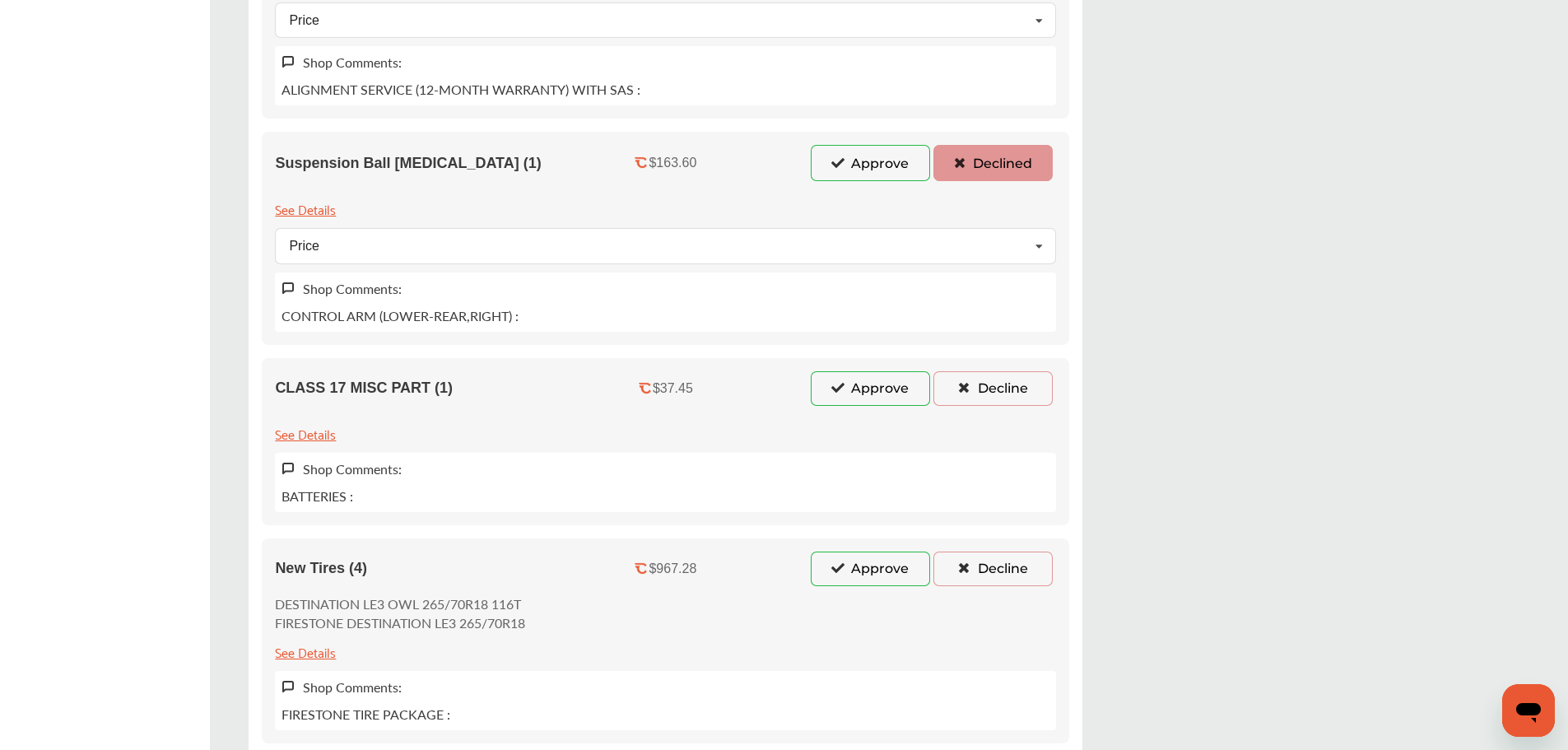
click at [970, 392] on button "Decline" at bounding box center [994, 388] width 120 height 34
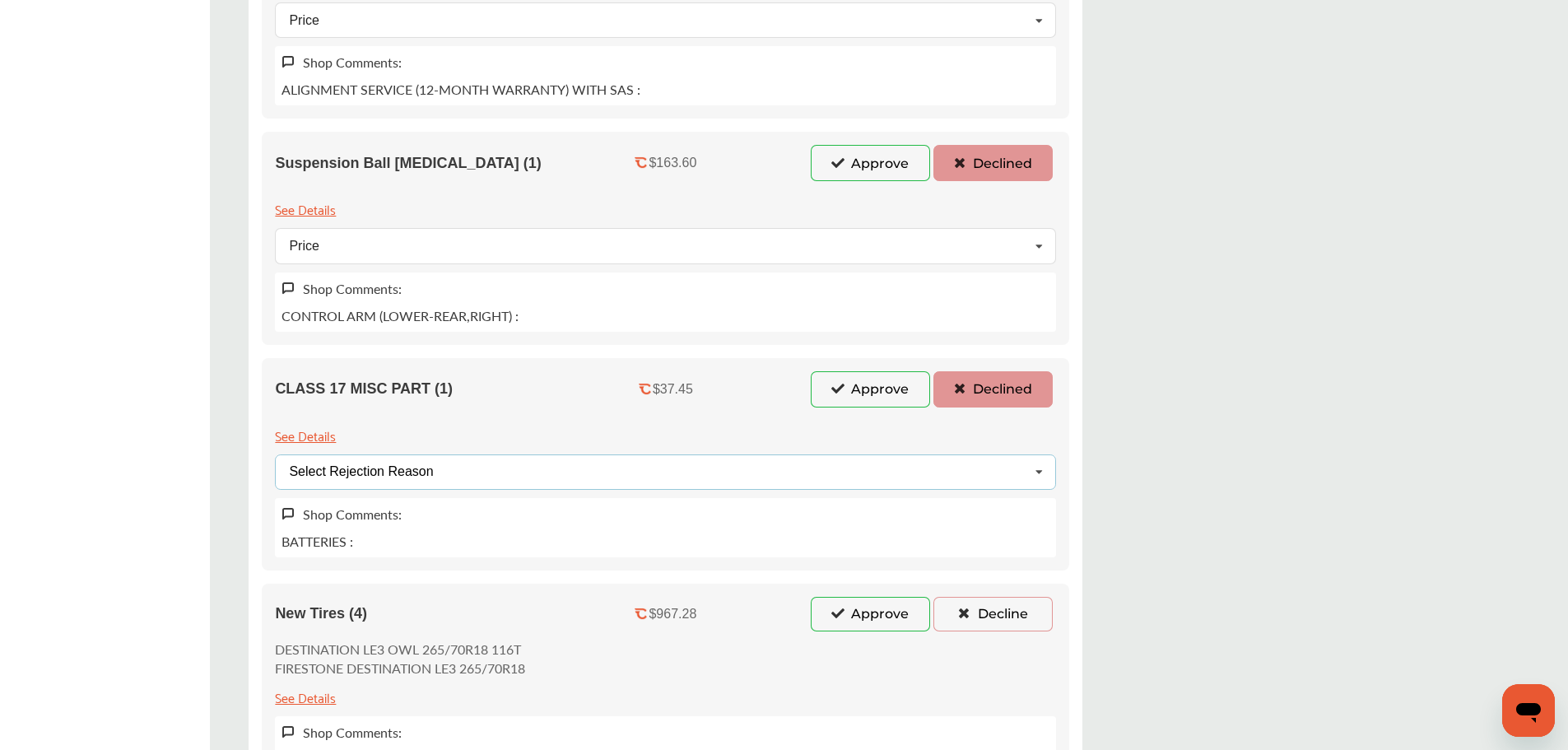
click at [519, 473] on div "Select Rejection Reason Price Not Required More Info Needed Other" at bounding box center [665, 472] width 781 height 35
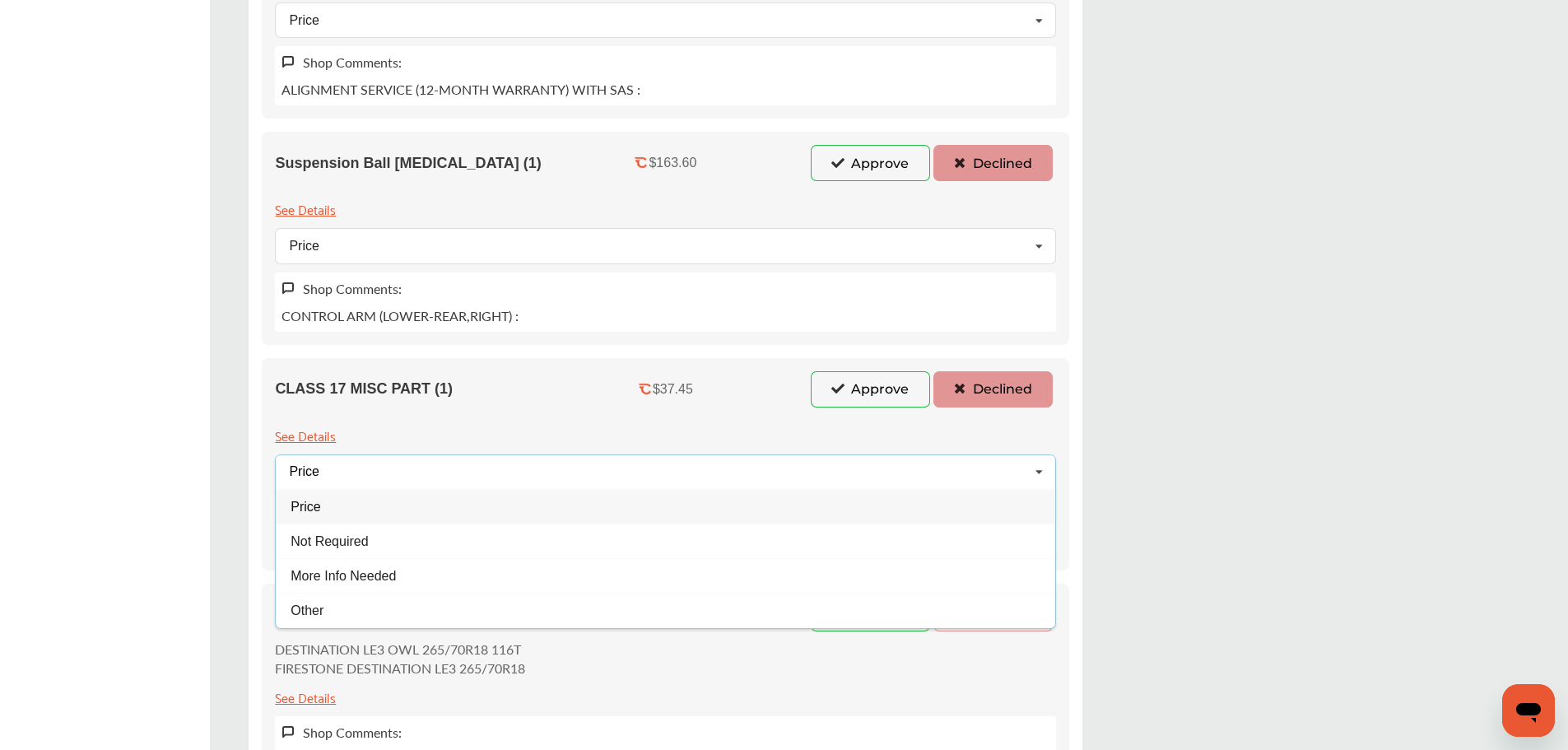
click at [364, 506] on div "Price" at bounding box center [665, 506] width 779 height 34
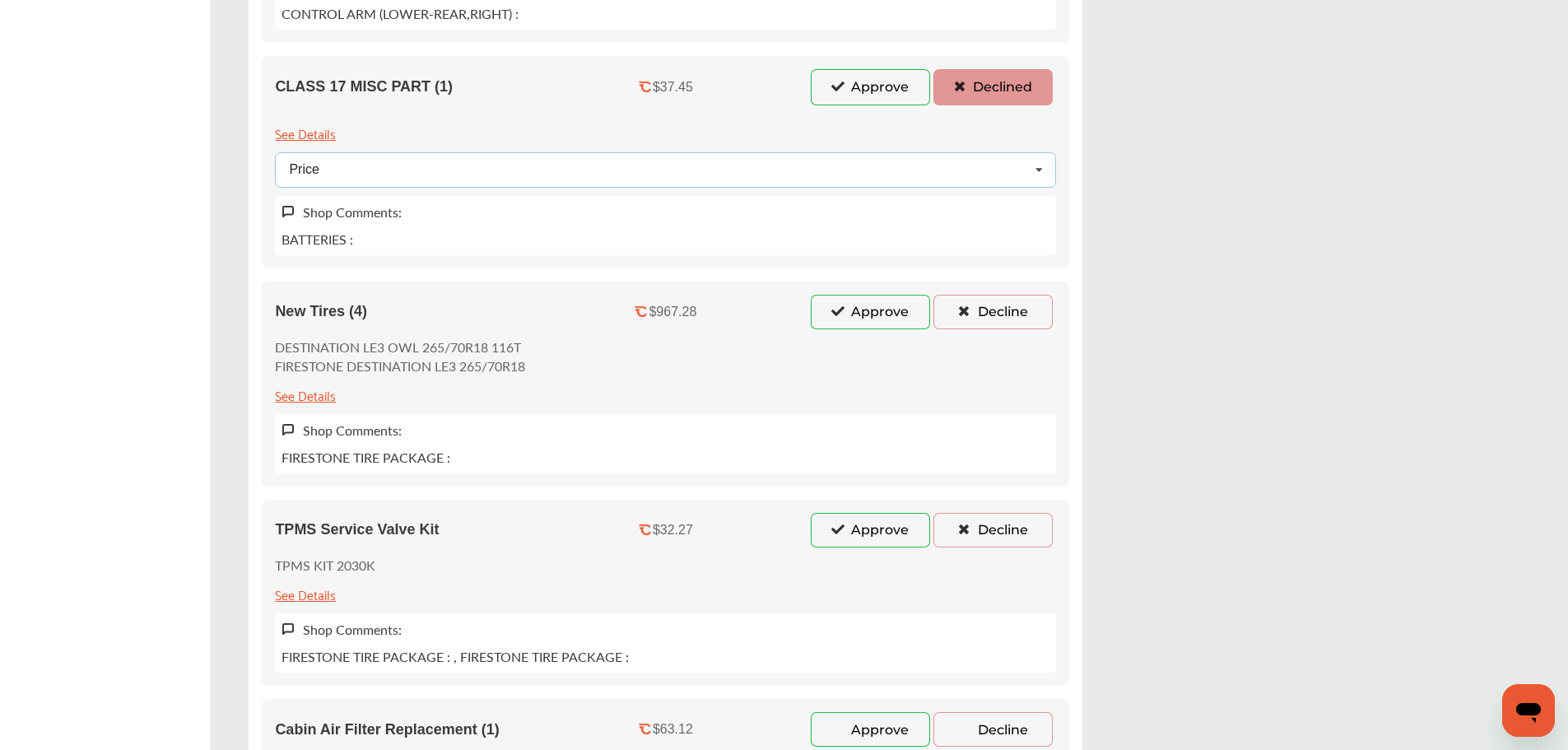
scroll to position [1730, 0]
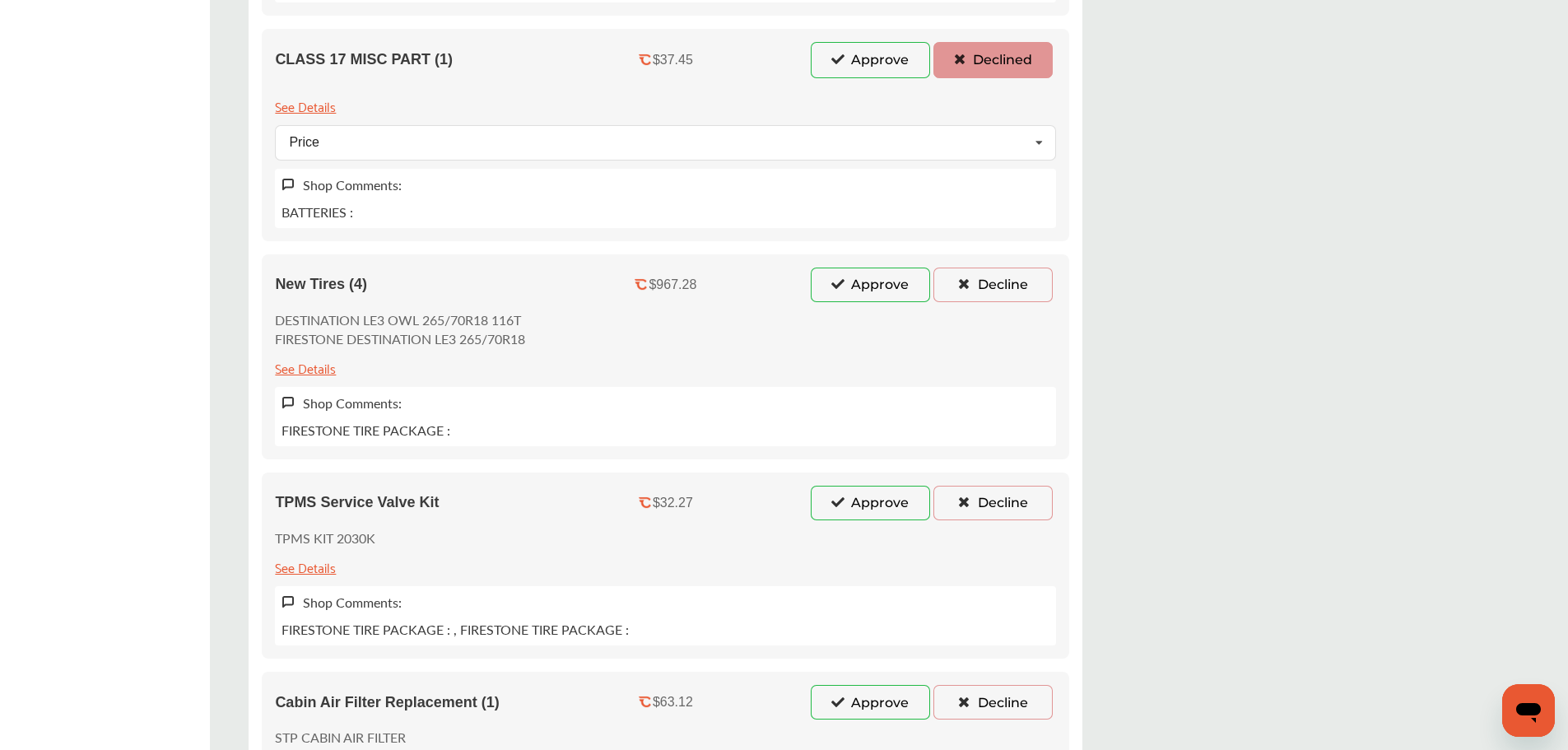
click at [944, 295] on button "Decline" at bounding box center [994, 285] width 120 height 34
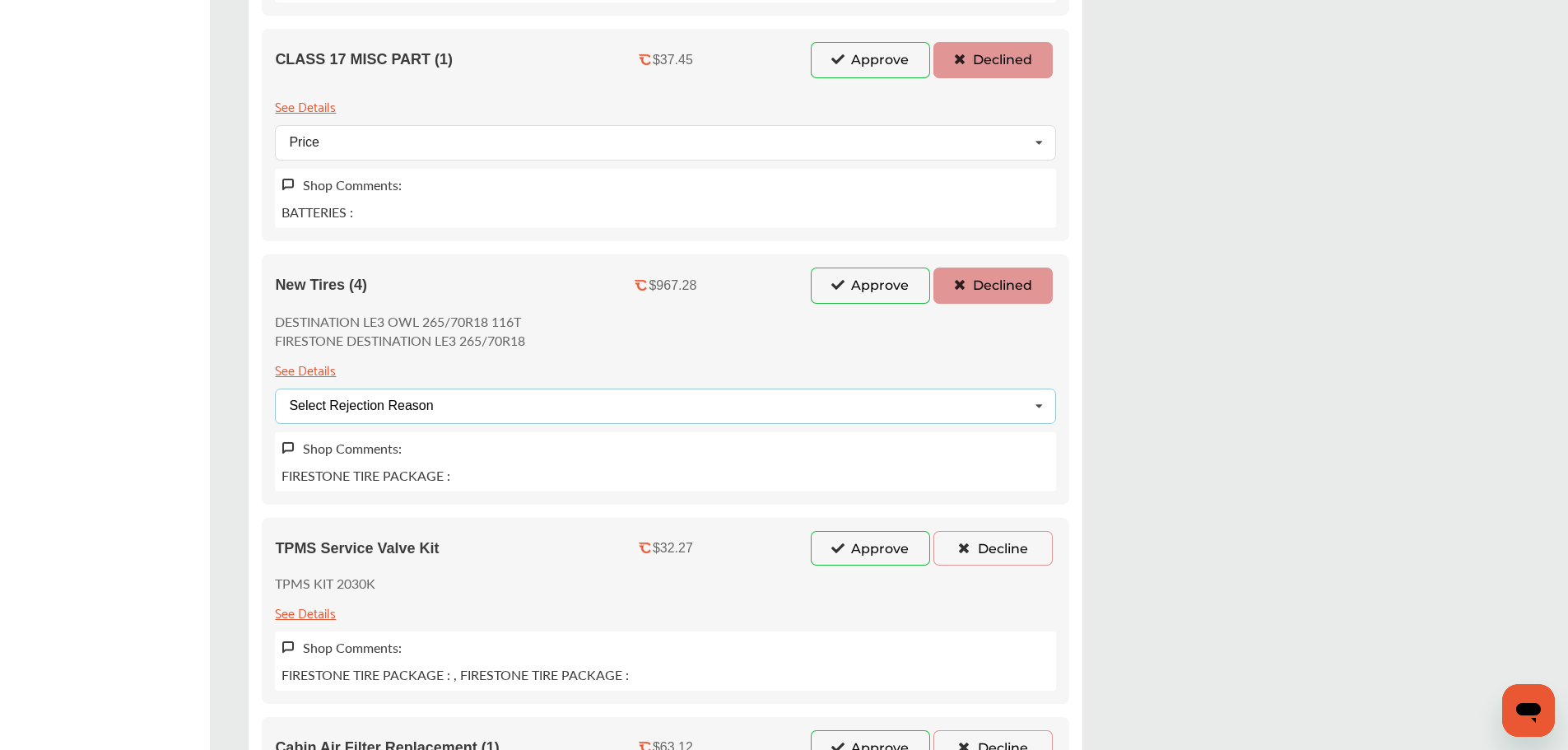
click at [507, 422] on div "Select Rejection Reason Price Not Required More Info Needed Other" at bounding box center [665, 405] width 781 height 35
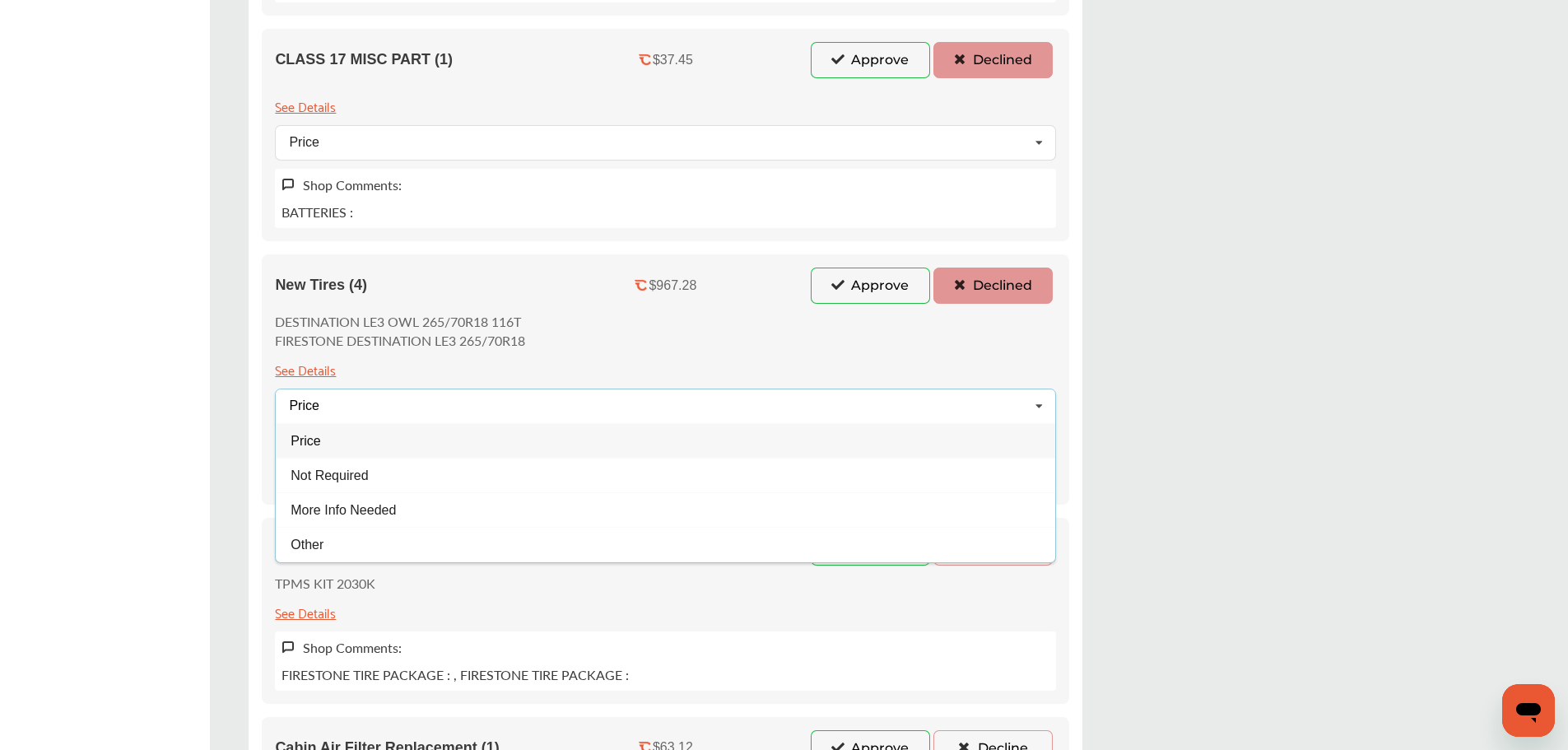
click at [379, 449] on div "Price" at bounding box center [665, 441] width 779 height 34
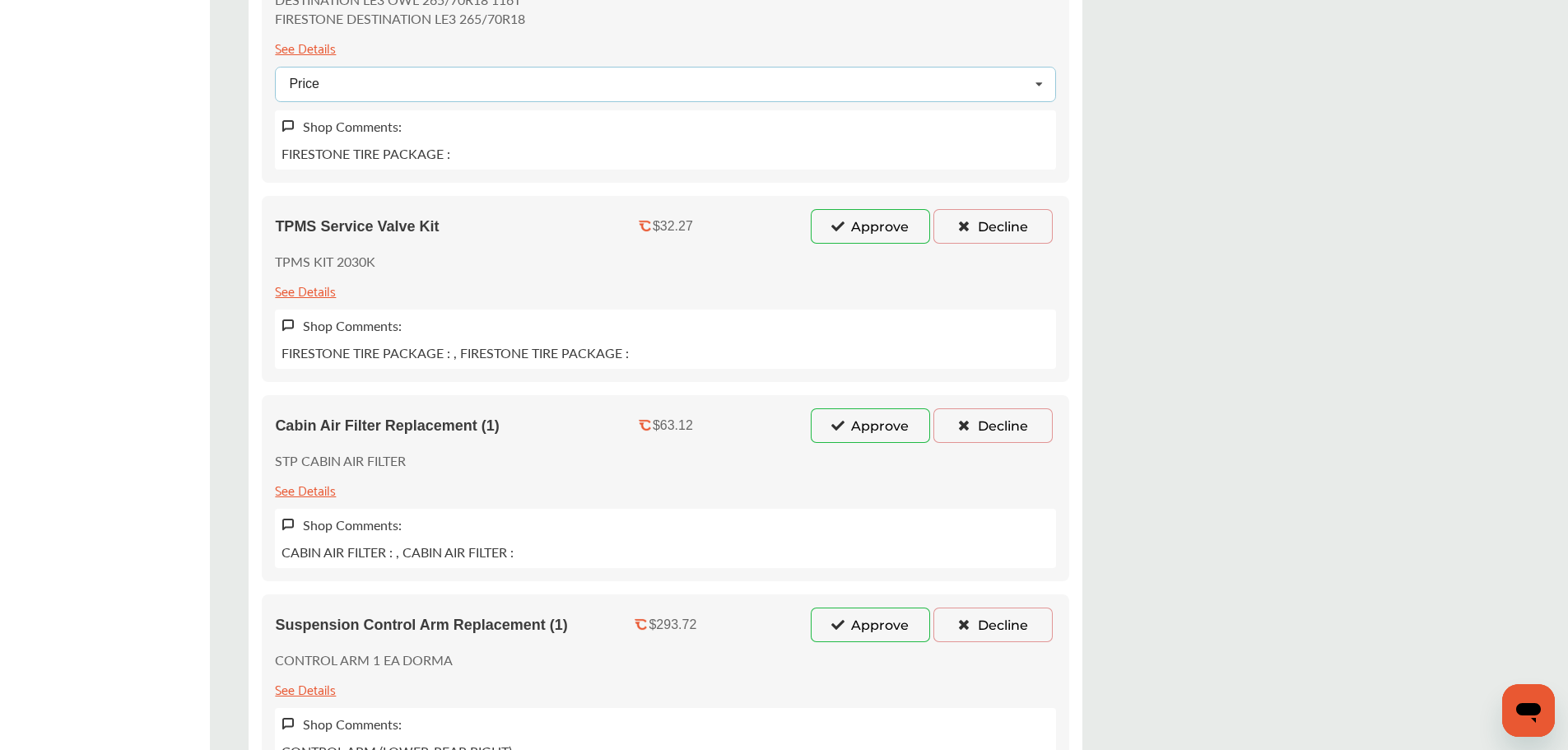
scroll to position [2059, 0]
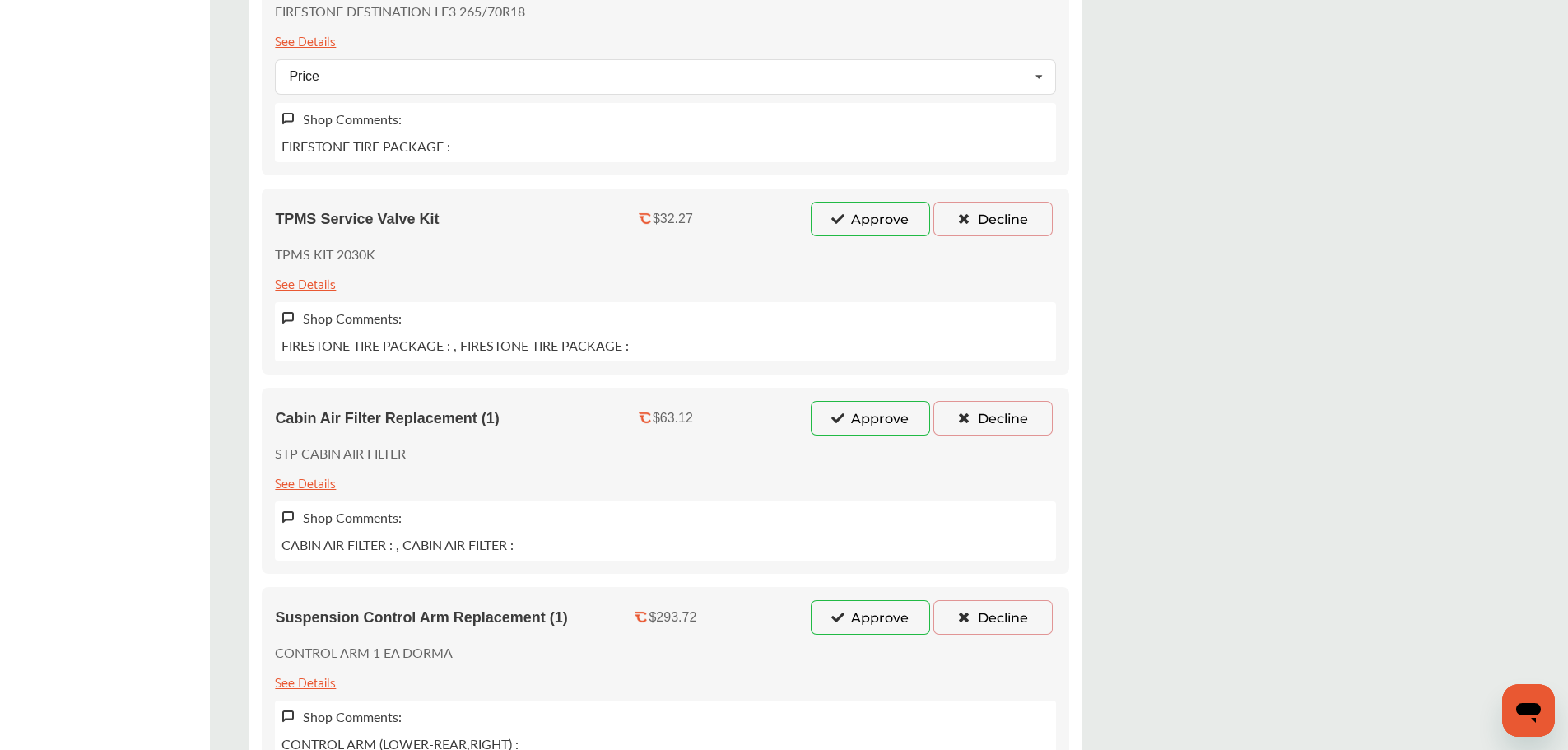
click at [977, 220] on button "Decline" at bounding box center [994, 219] width 120 height 34
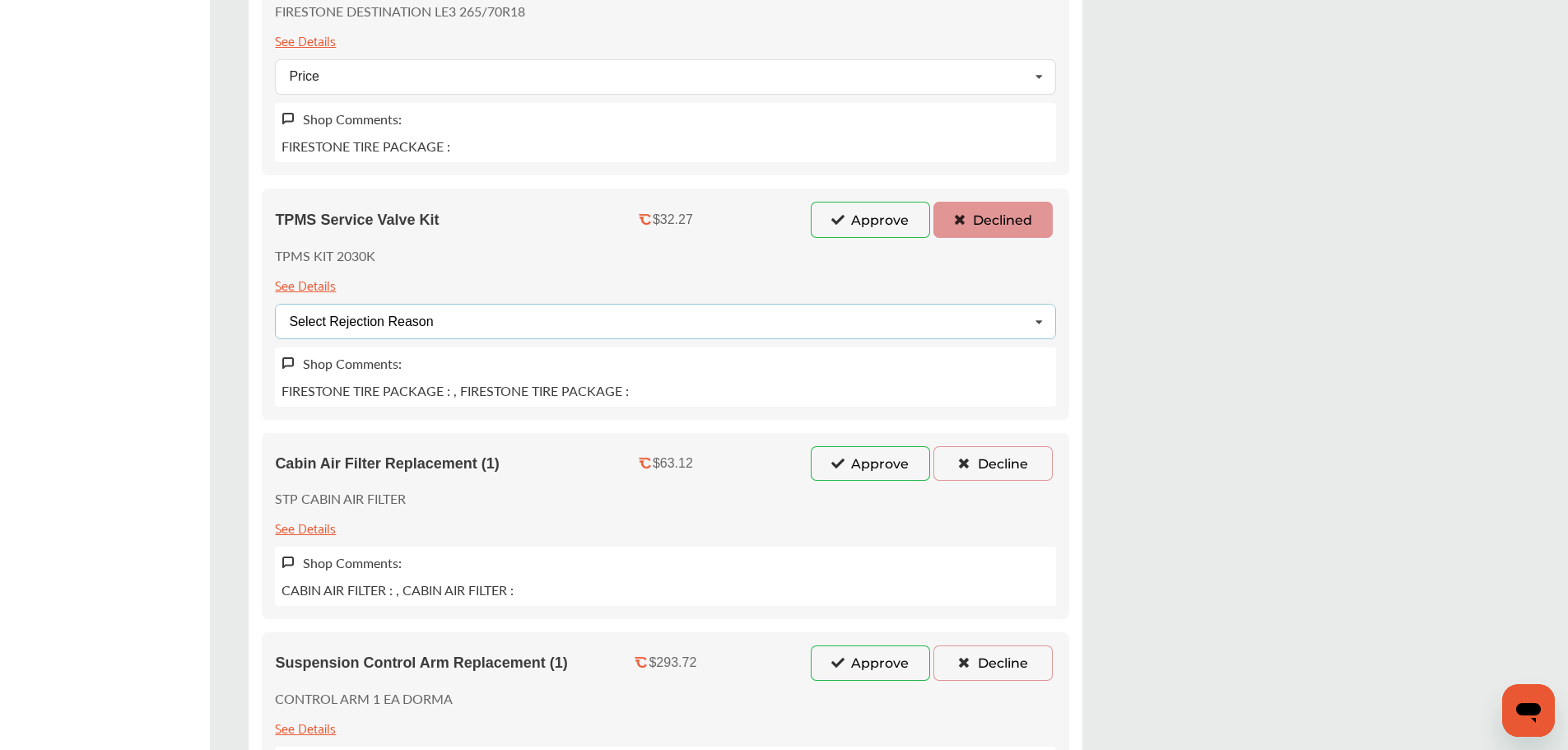
click at [563, 331] on div "Select Rejection Reason Price Not Required More Info Needed Other" at bounding box center [665, 321] width 781 height 35
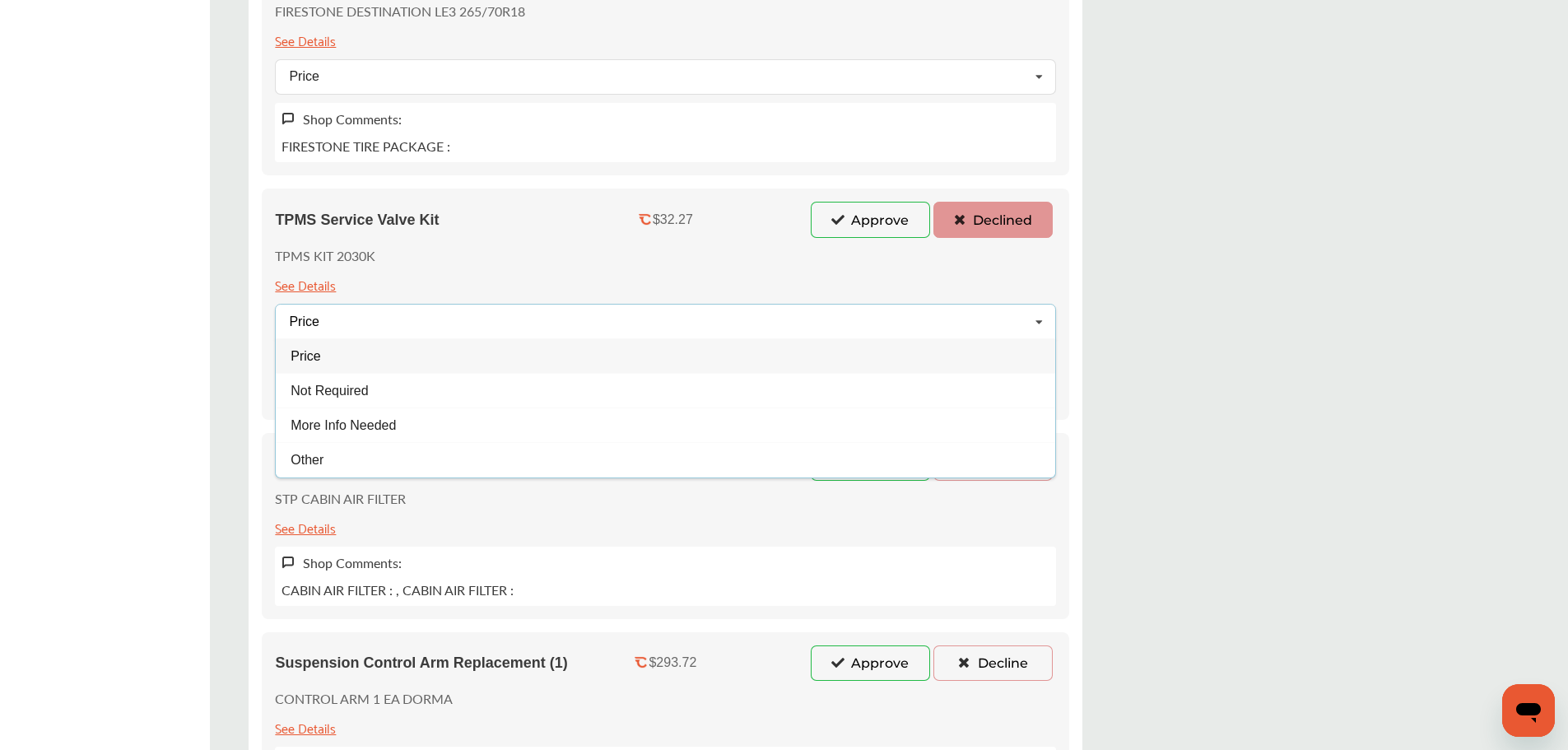
click at [369, 363] on div "Price" at bounding box center [665, 356] width 779 height 34
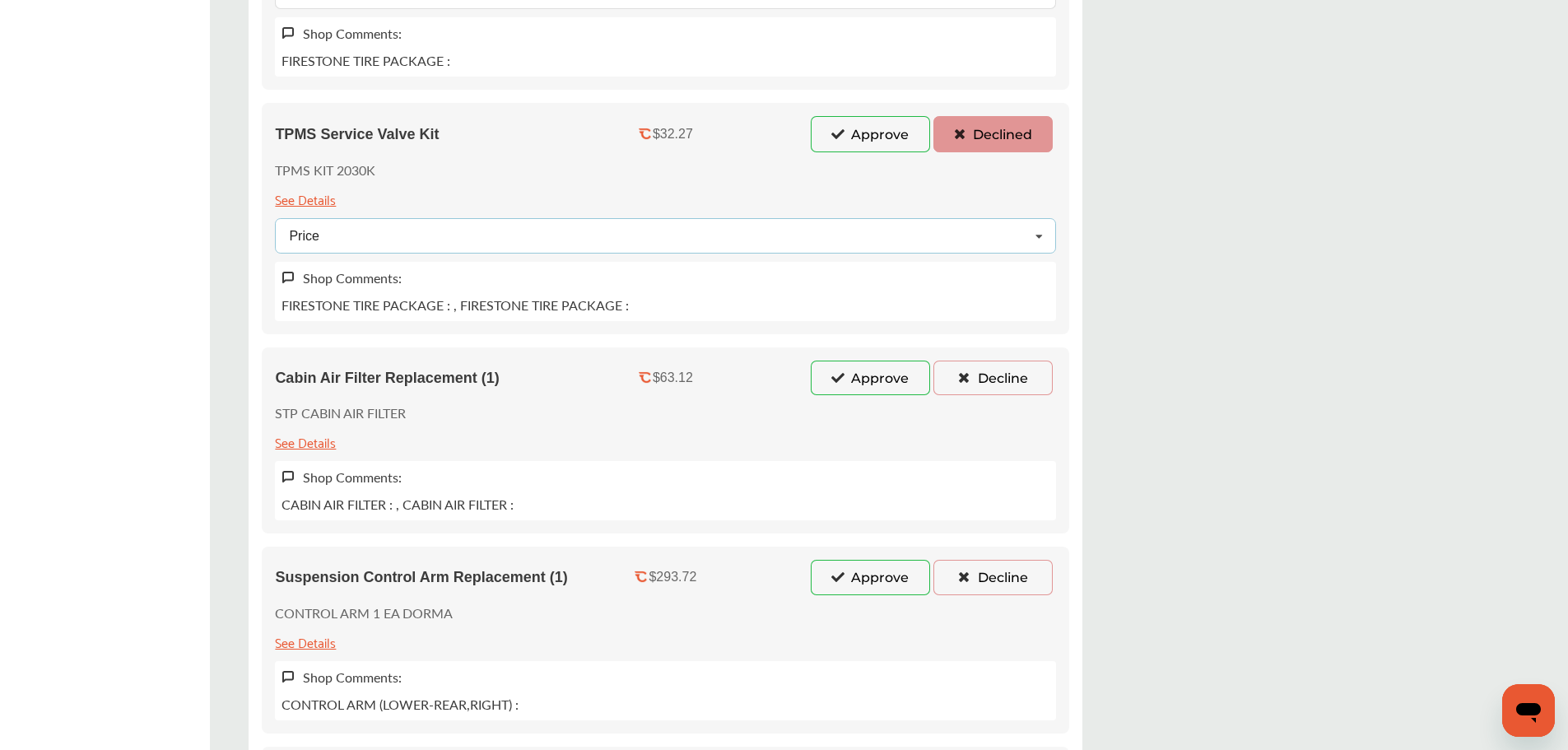
scroll to position [2223, 0]
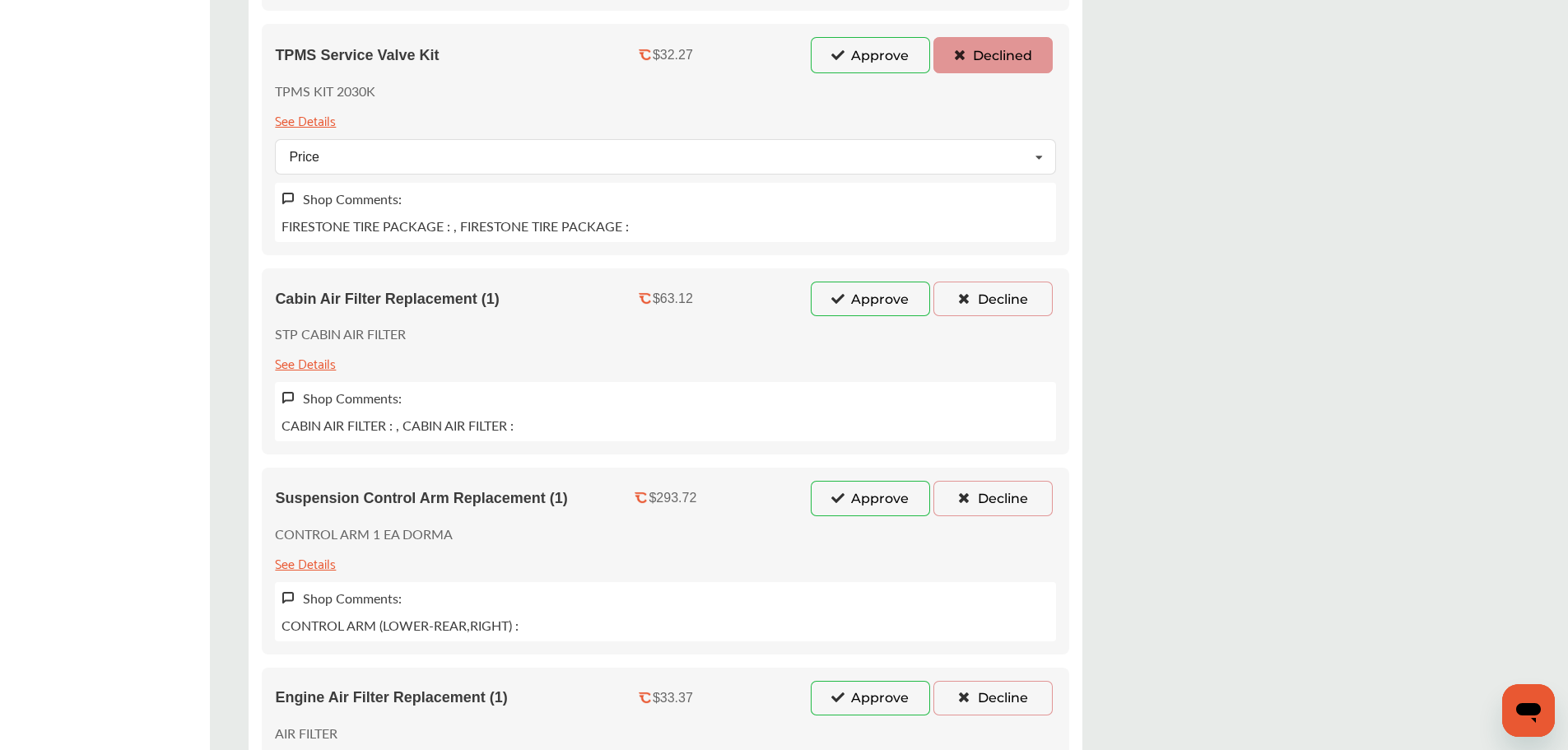
click at [950, 305] on button "Decline" at bounding box center [994, 299] width 120 height 34
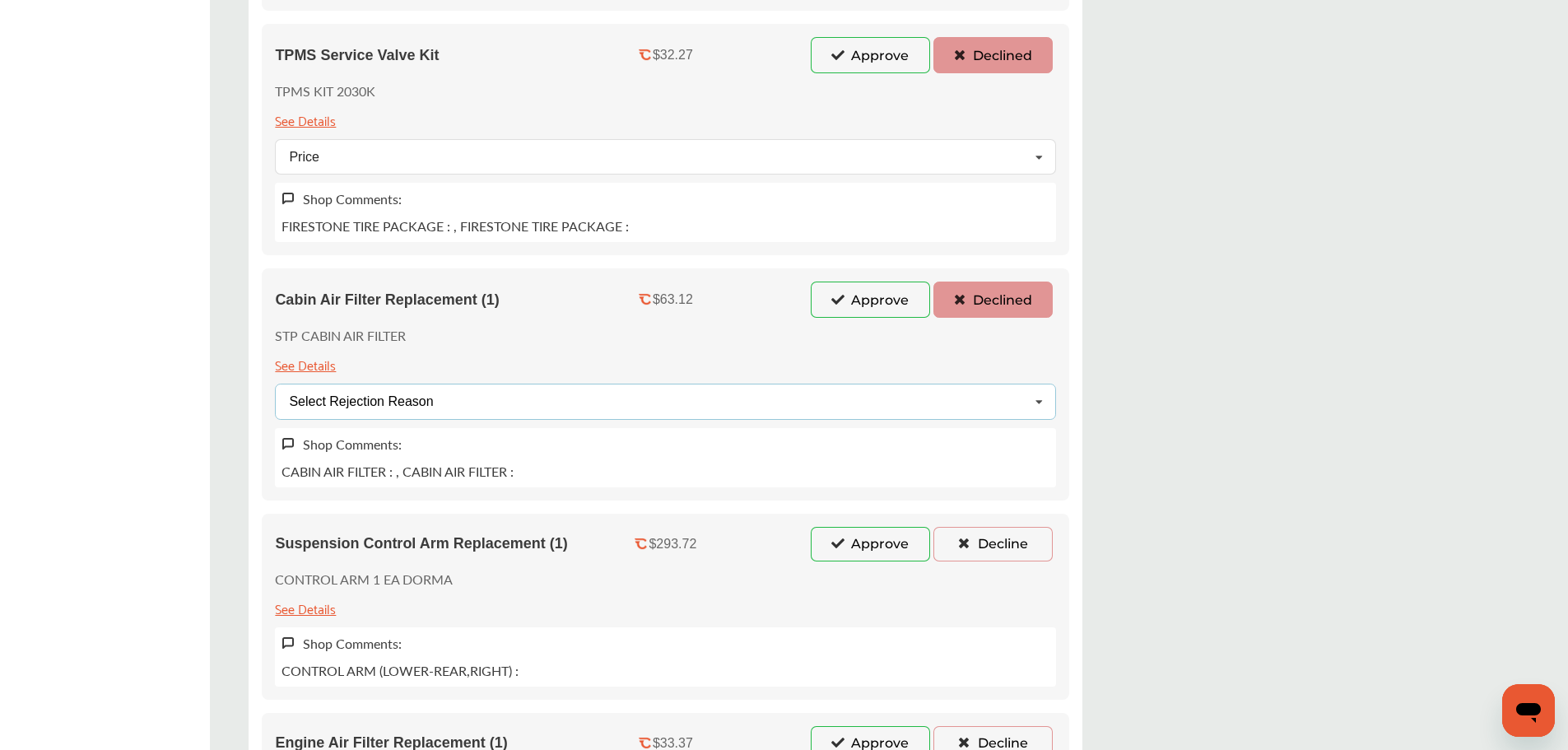
click at [433, 406] on div "Select Rejection Reason" at bounding box center [361, 402] width 144 height 13
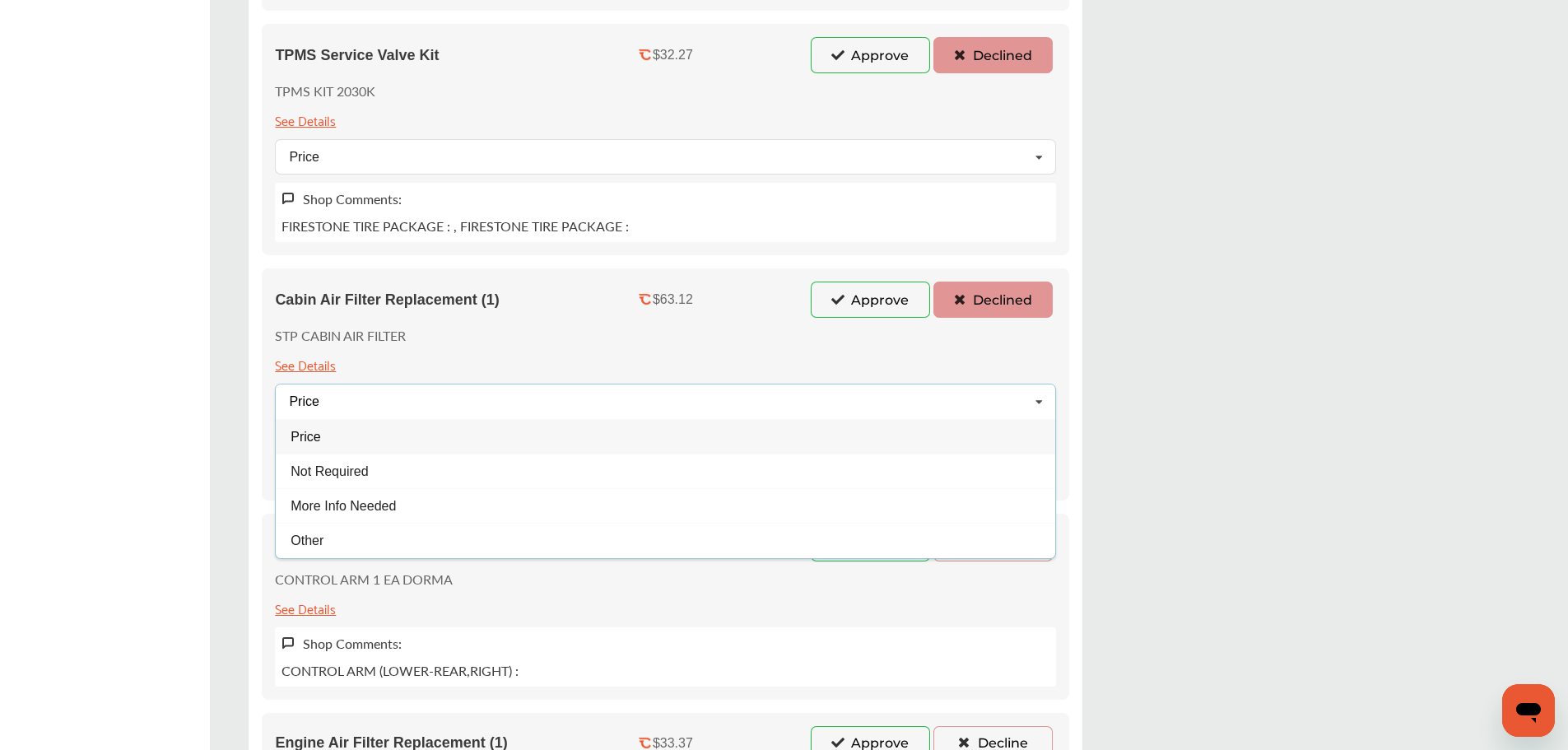
click at [383, 437] on div "Price" at bounding box center [665, 437] width 779 height 34
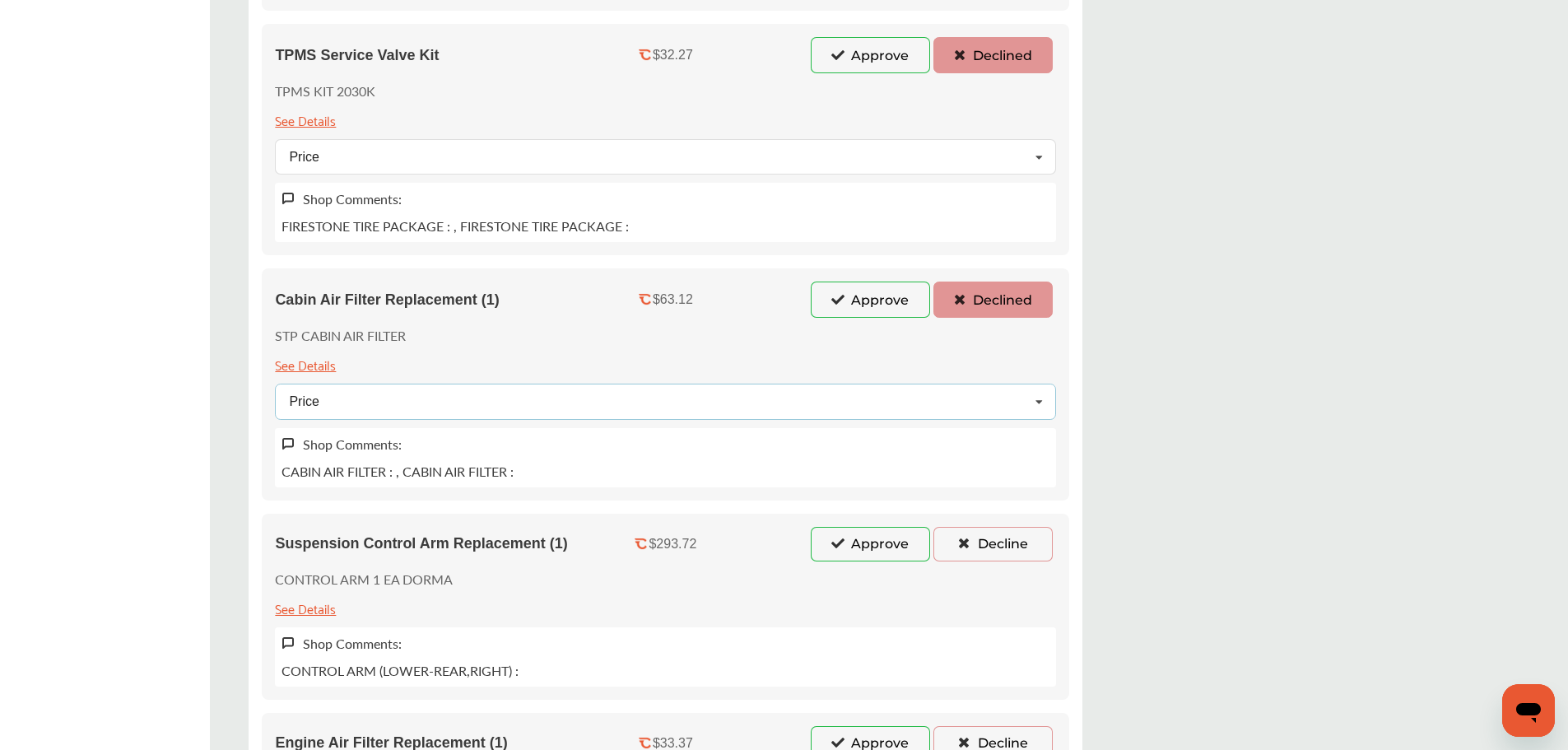
scroll to position [2553, 0]
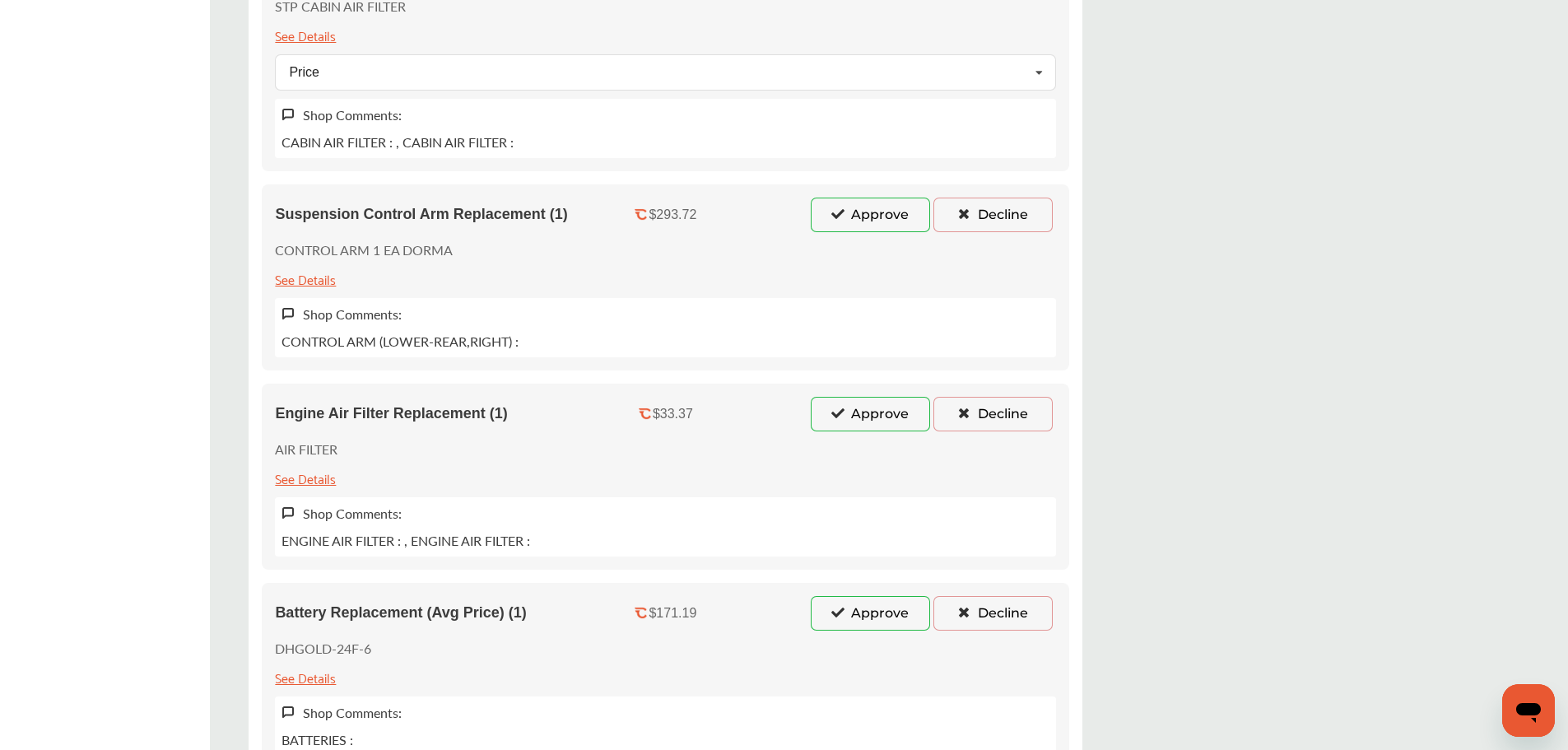
click at [957, 217] on icon at bounding box center [964, 214] width 15 height 11
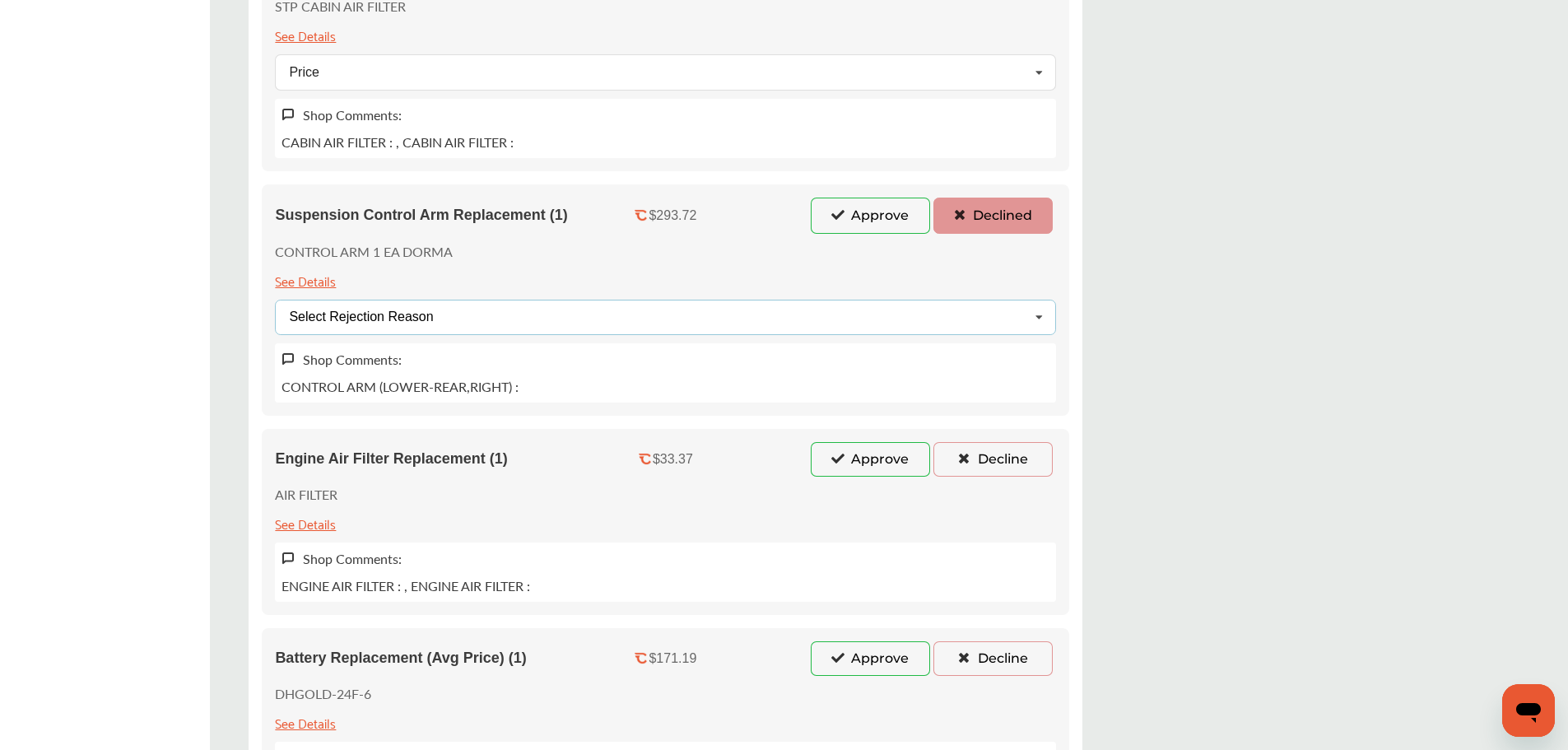
click at [515, 304] on div "Select Rejection Reason Price Not Required More Info Needed Other" at bounding box center [665, 317] width 781 height 35
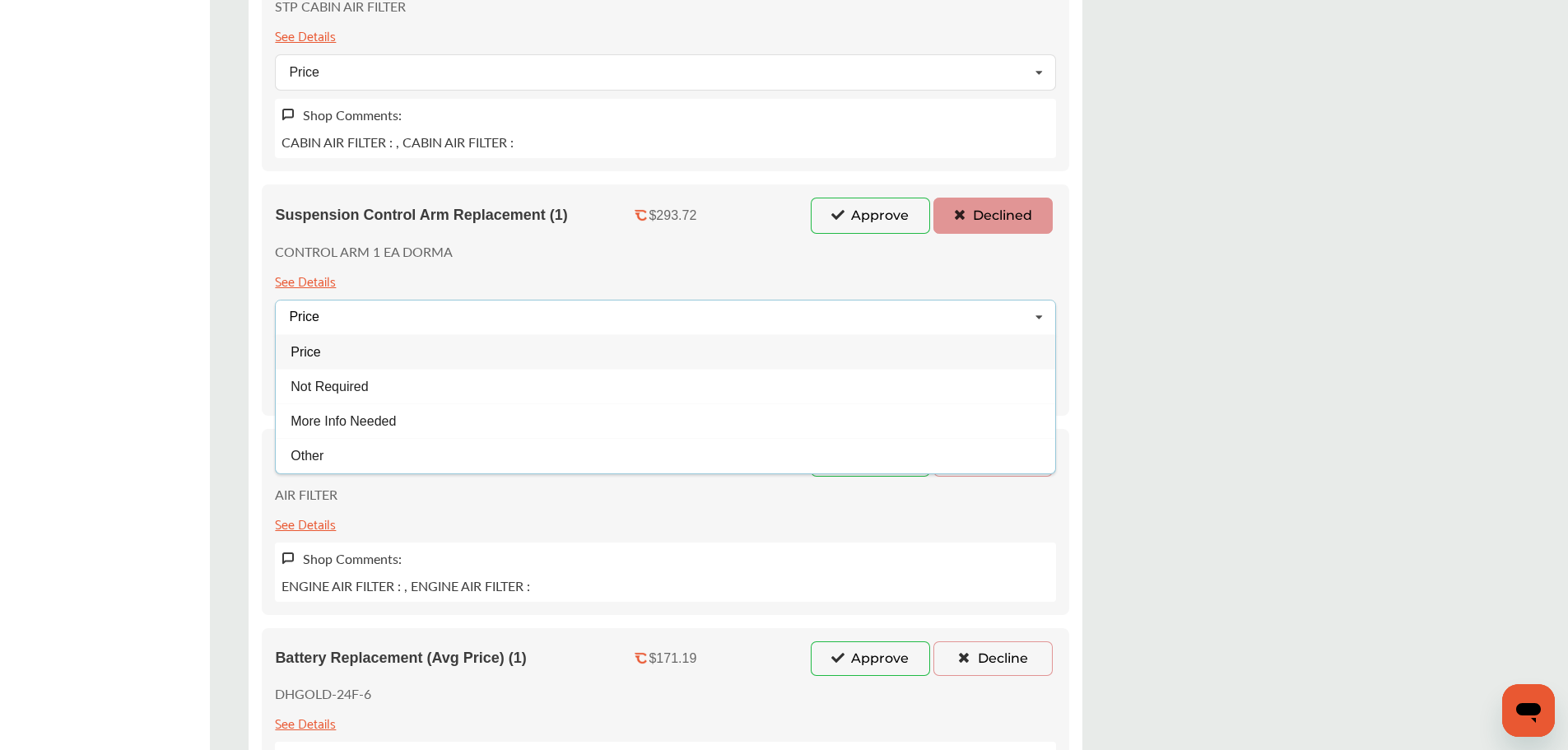
click at [395, 353] on div "Price" at bounding box center [665, 351] width 779 height 34
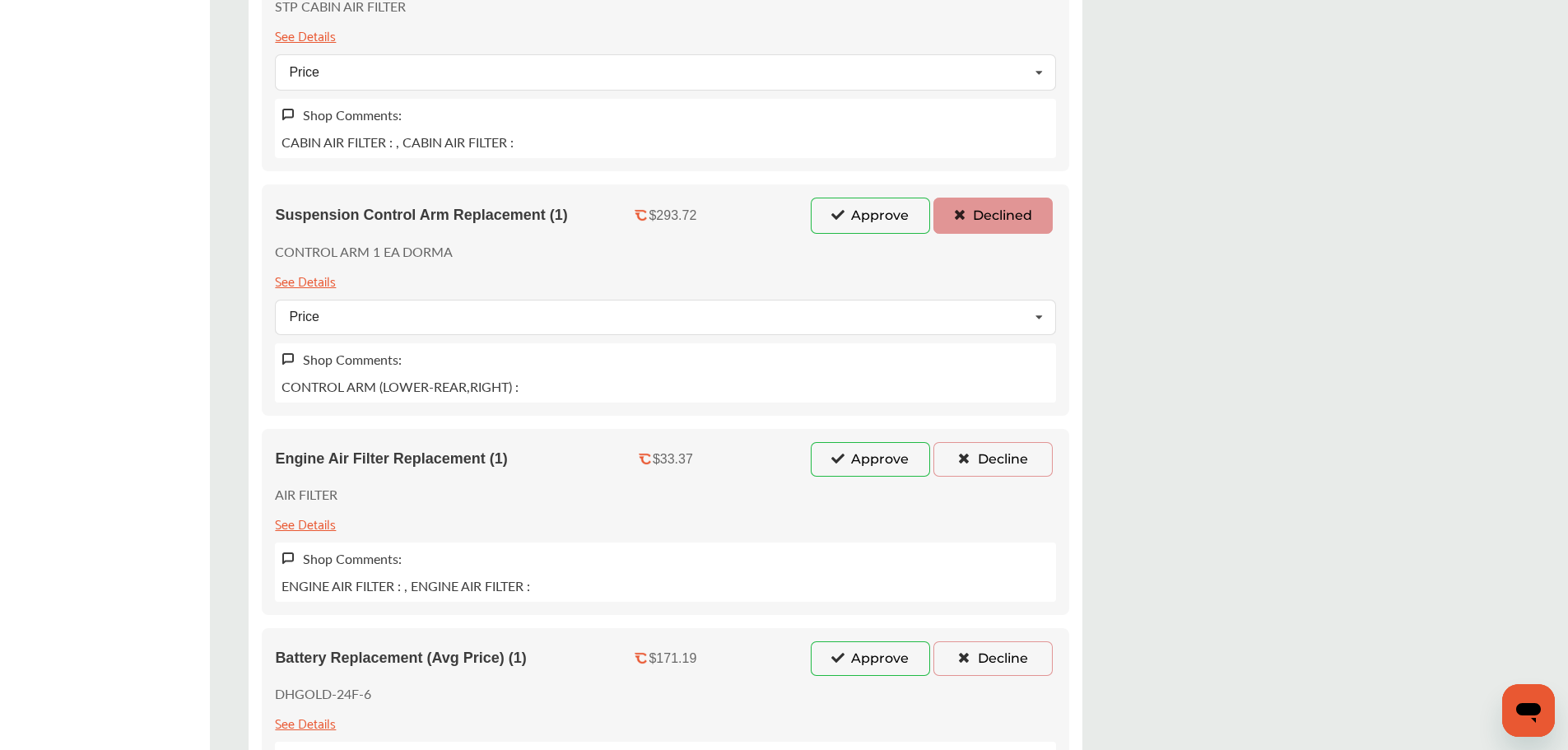
drag, startPoint x: 928, startPoint y: 458, endPoint x: 895, endPoint y: 480, distance: 39.7
click at [957, 459] on icon at bounding box center [964, 458] width 15 height 11
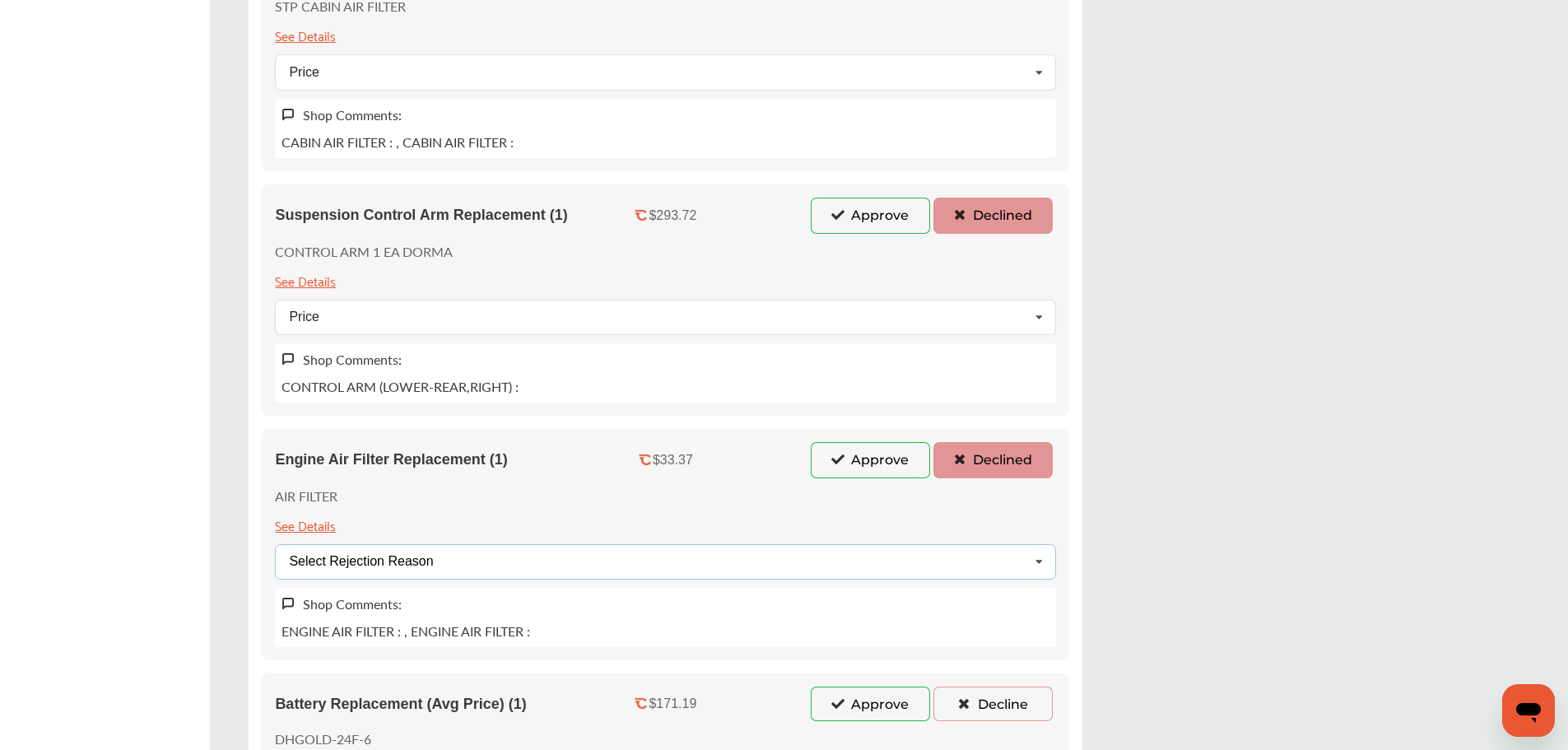
click at [494, 560] on div "Select Rejection Reason Price Not Required More Info Needed Other" at bounding box center [665, 561] width 781 height 35
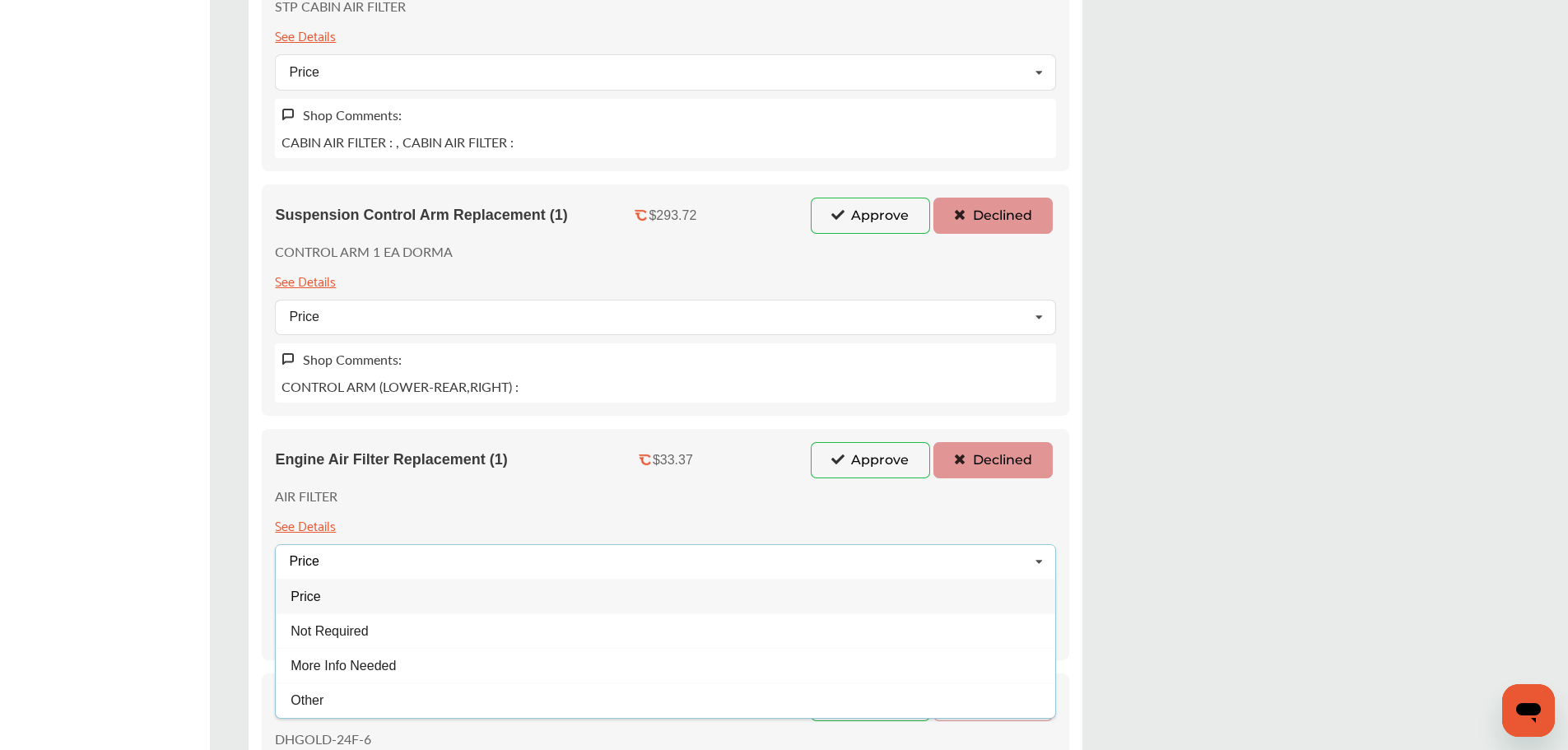
click at [379, 596] on div "Price" at bounding box center [665, 596] width 779 height 34
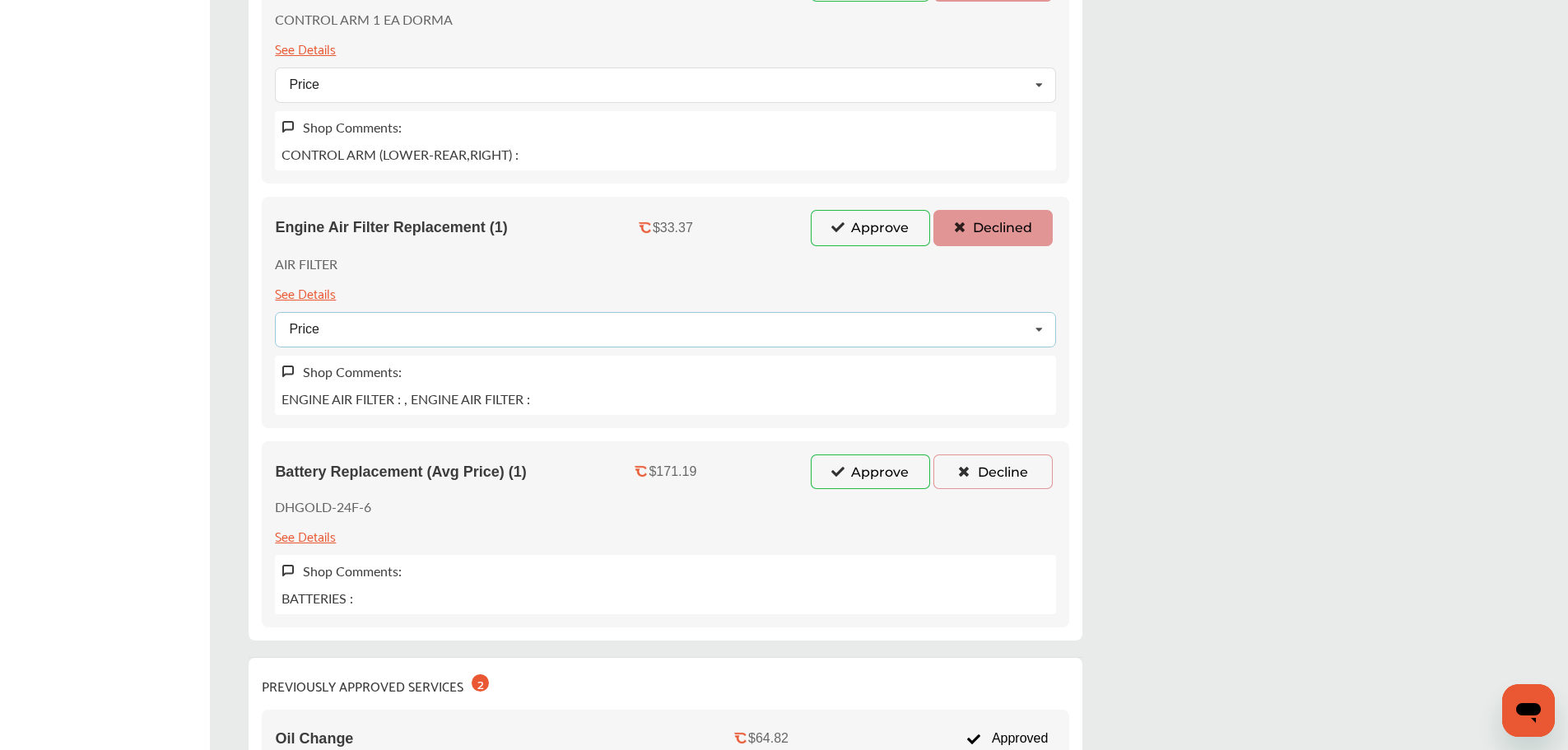
scroll to position [3047, 0]
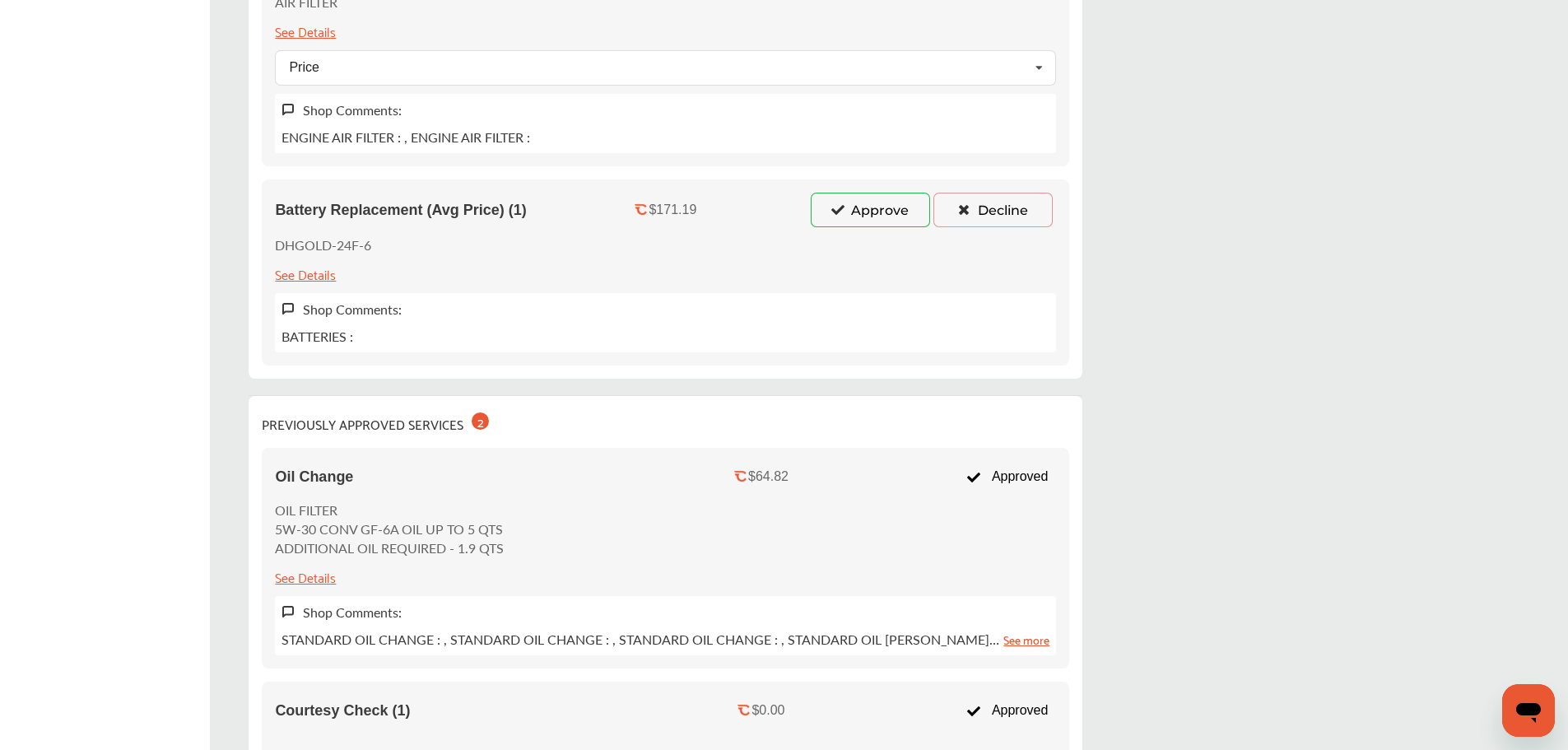
click at [967, 212] on button "Decline" at bounding box center [994, 210] width 120 height 34
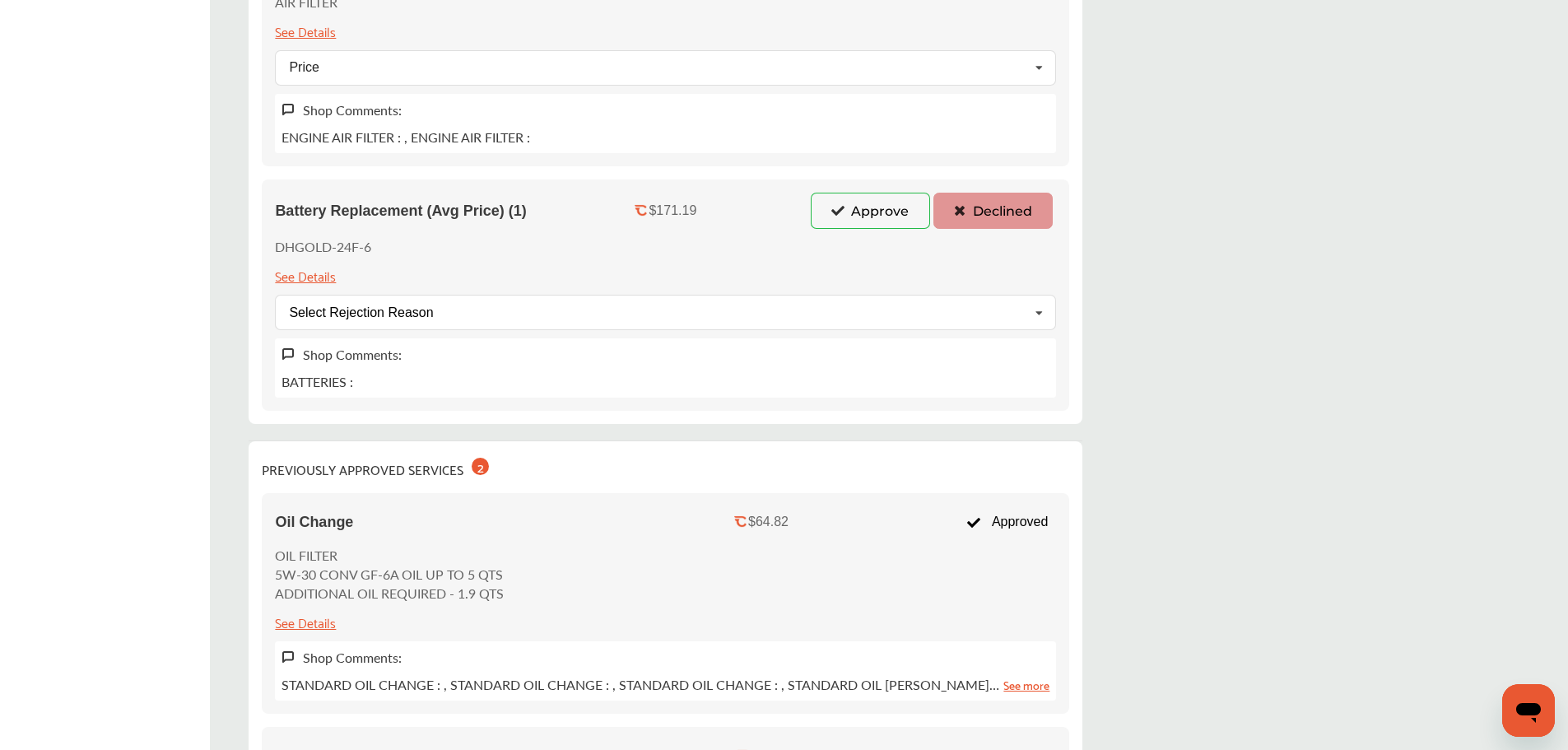
click at [582, 333] on div "Battery Replacement (Avg Price) (1) $171.19 Approve Declined DHGOLD-24F-6 See D…" at bounding box center [665, 295] width 808 height 232
click at [558, 323] on div "Select Rejection Reason Price Not Required More Info Needed Other" at bounding box center [665, 312] width 781 height 35
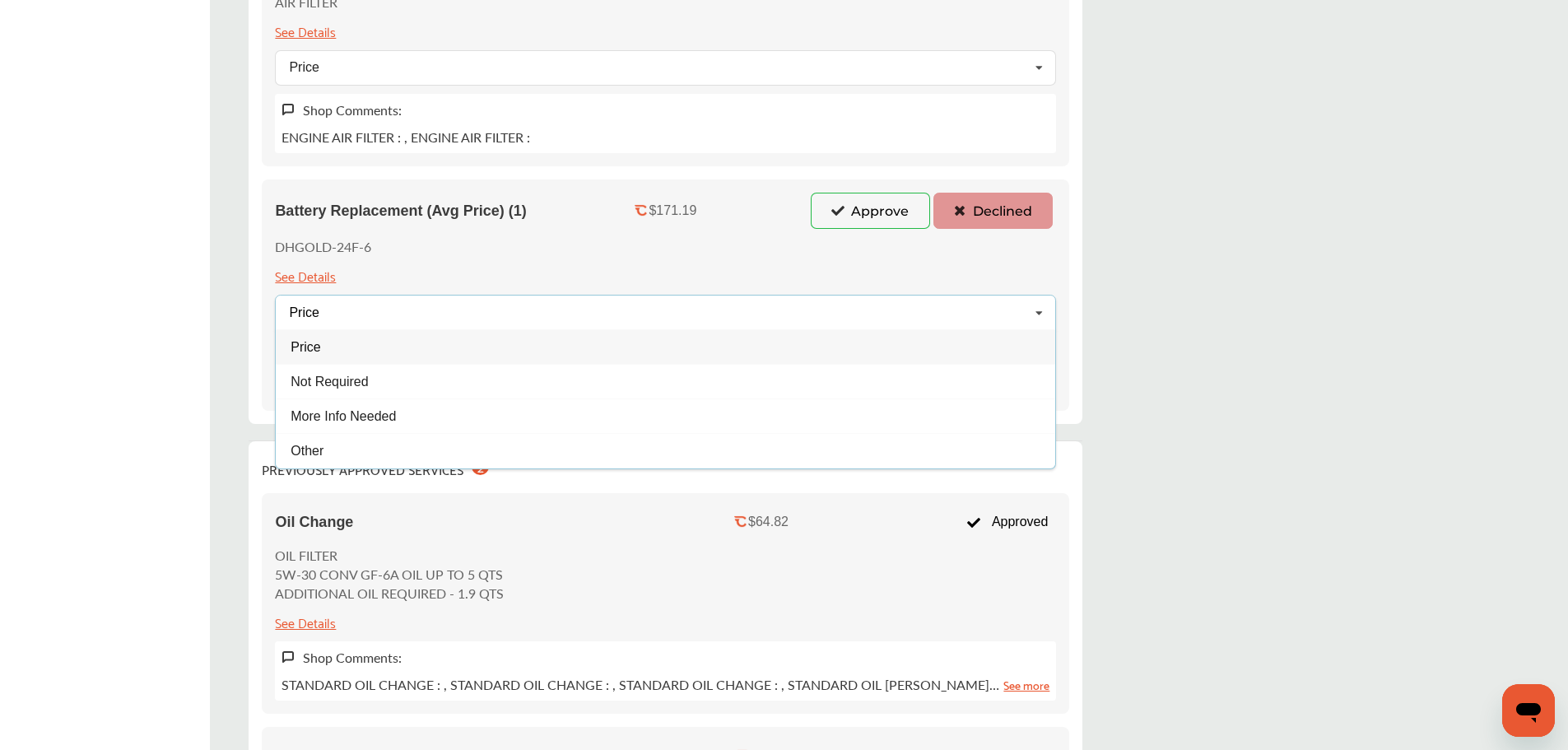
click at [439, 354] on div "Price" at bounding box center [665, 347] width 779 height 34
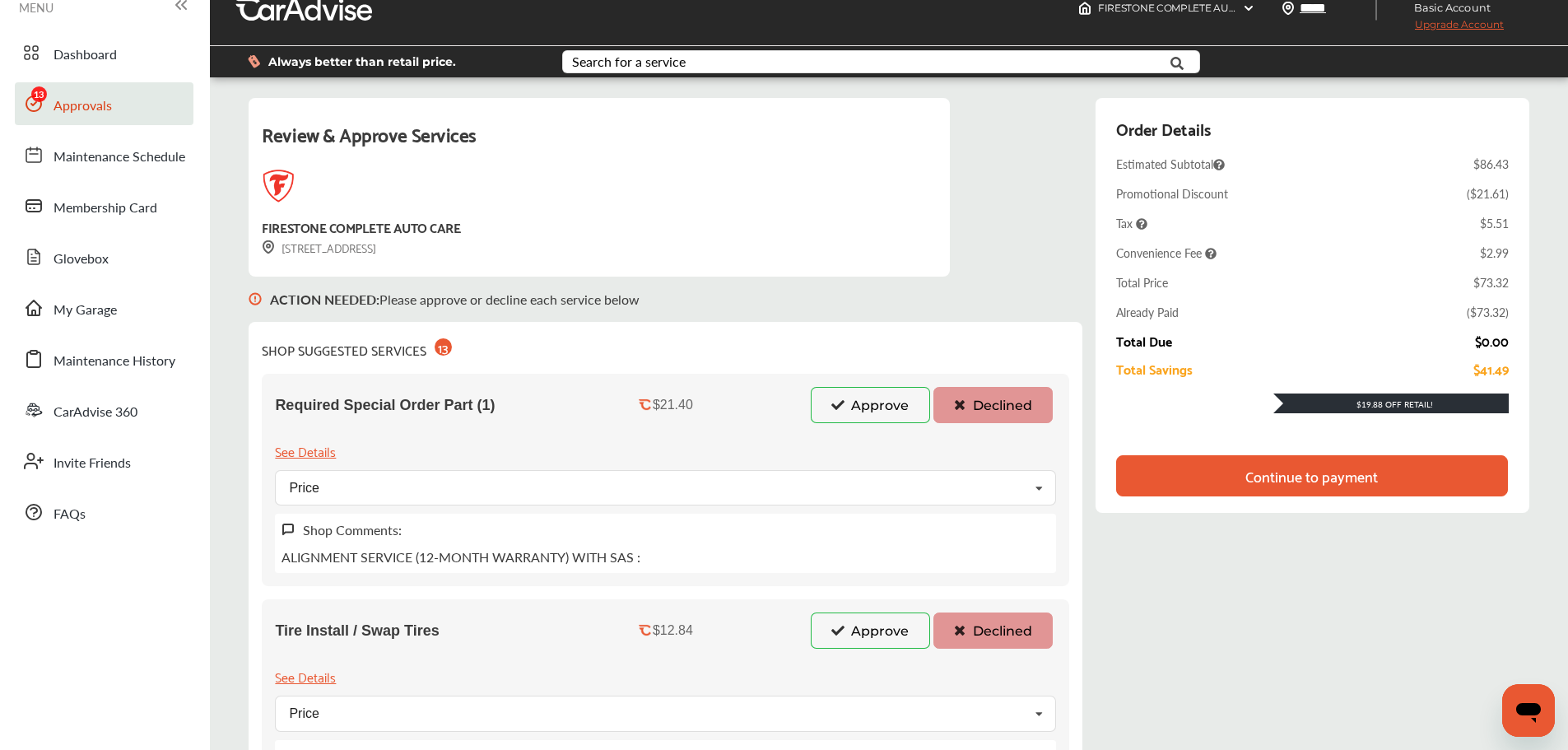
scroll to position [0, 0]
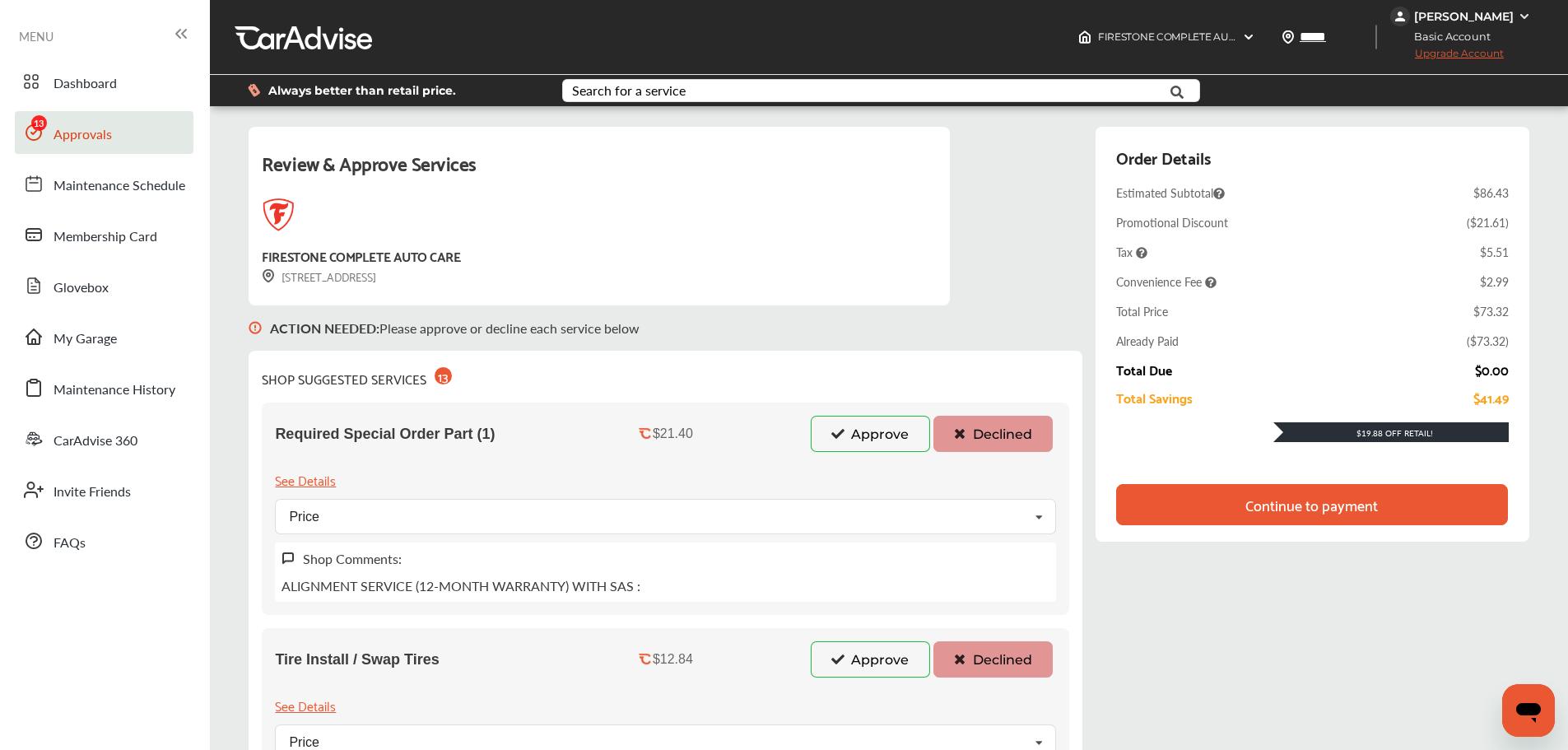
click at [1375, 516] on div "Continue to payment" at bounding box center [1312, 504] width 391 height 41
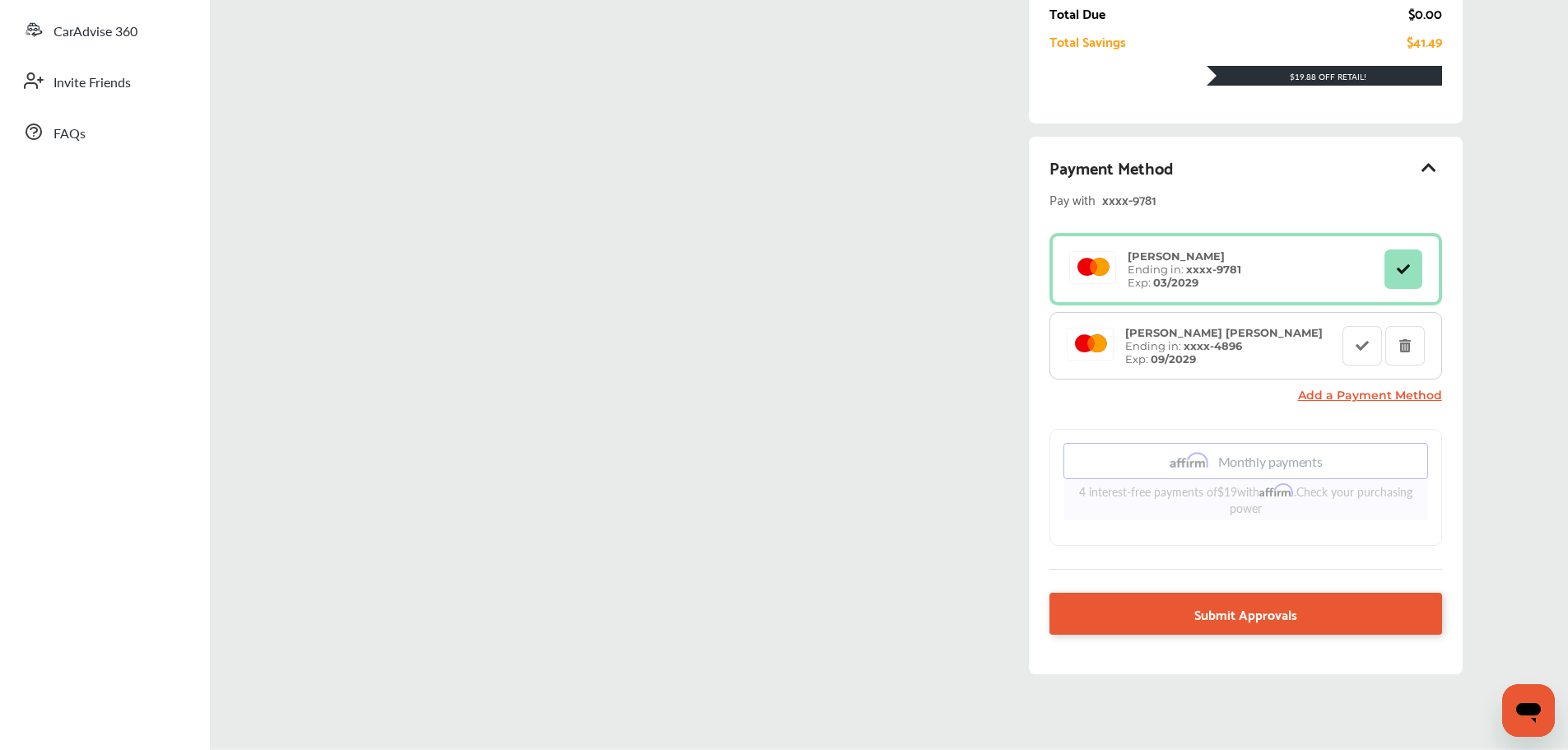
scroll to position [412, 0]
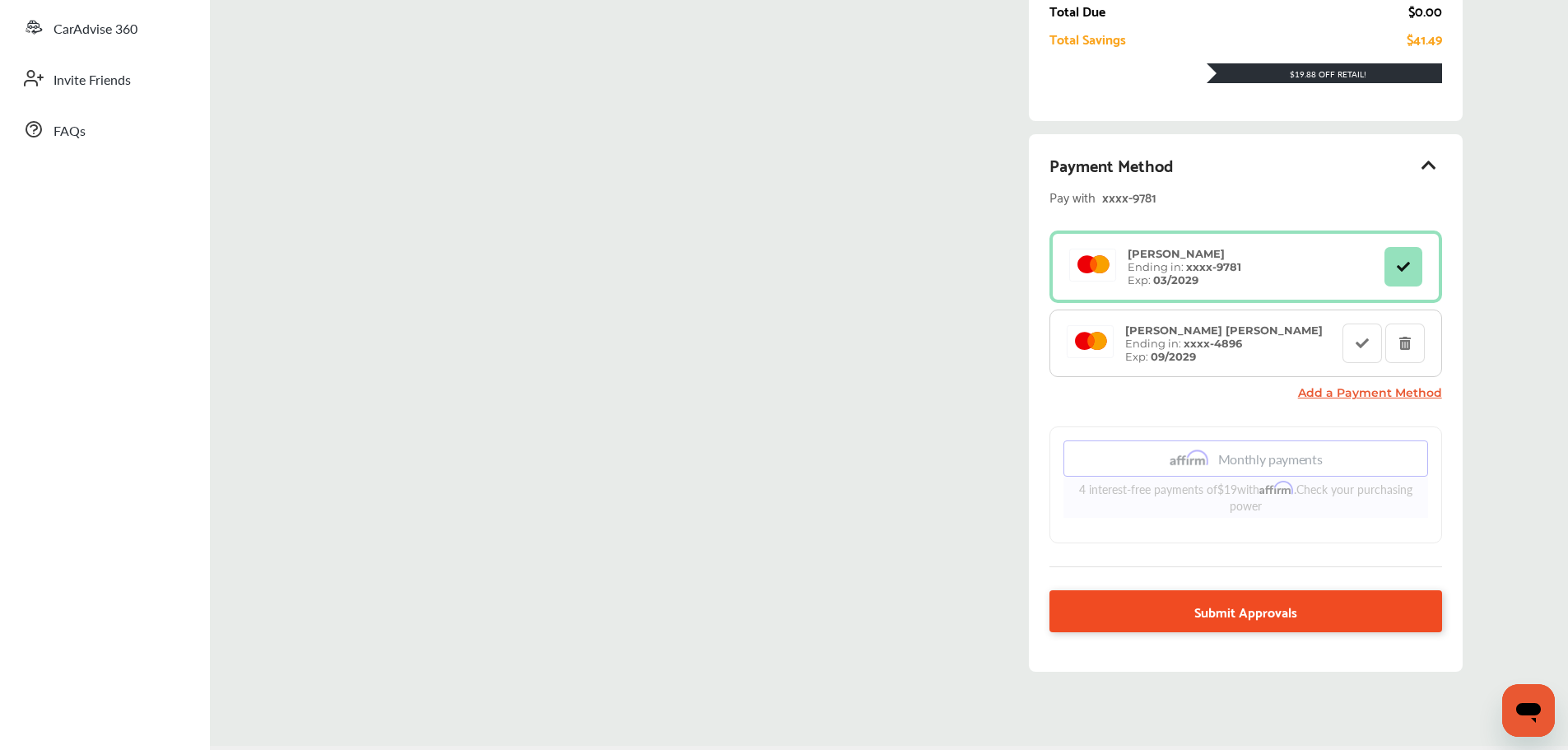
click at [1329, 603] on link "Submit Approvals" at bounding box center [1245, 611] width 392 height 42
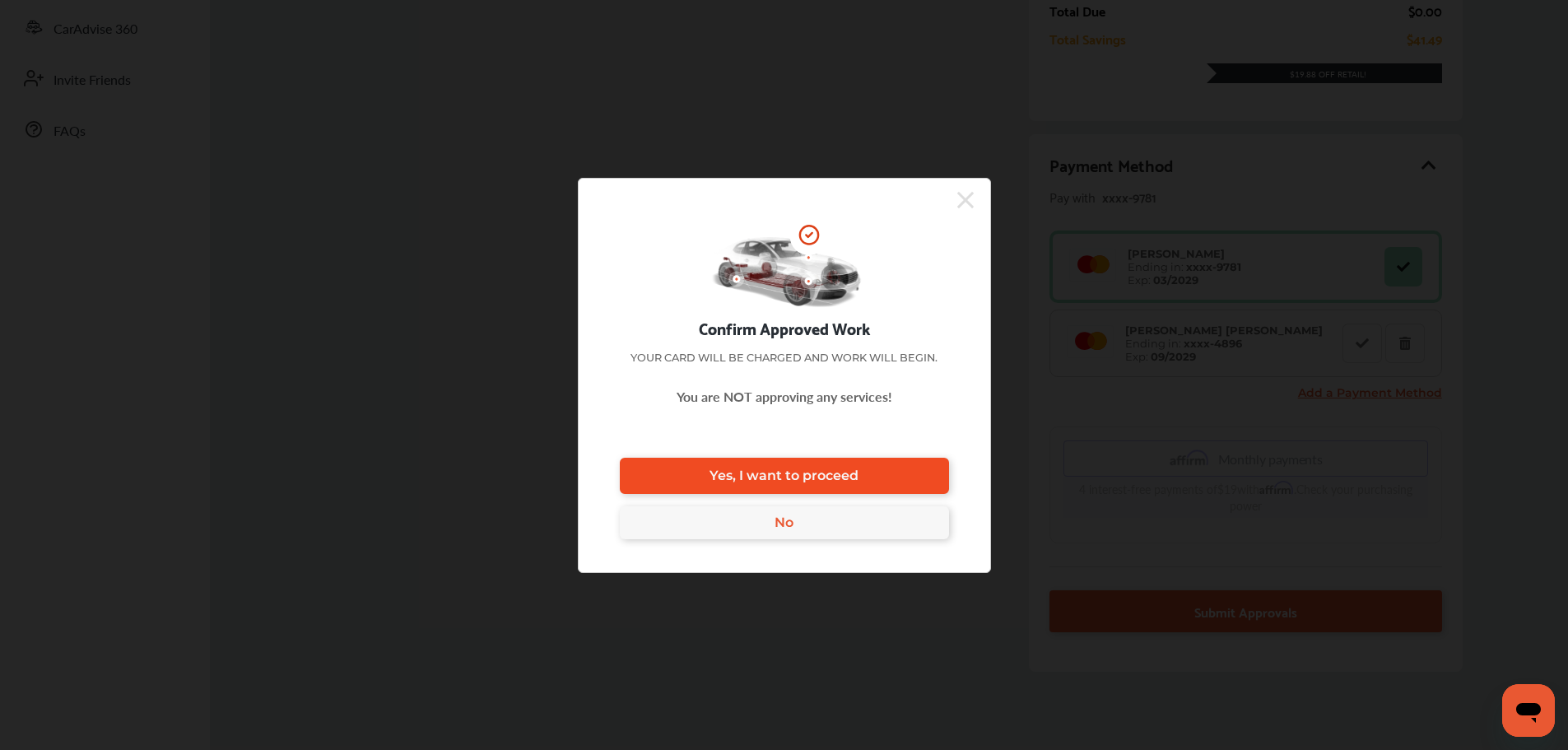
click at [762, 468] on span "Yes, I want to proceed" at bounding box center [784, 476] width 149 height 15
